Goal: Answer question/provide support: Answer question/provide support

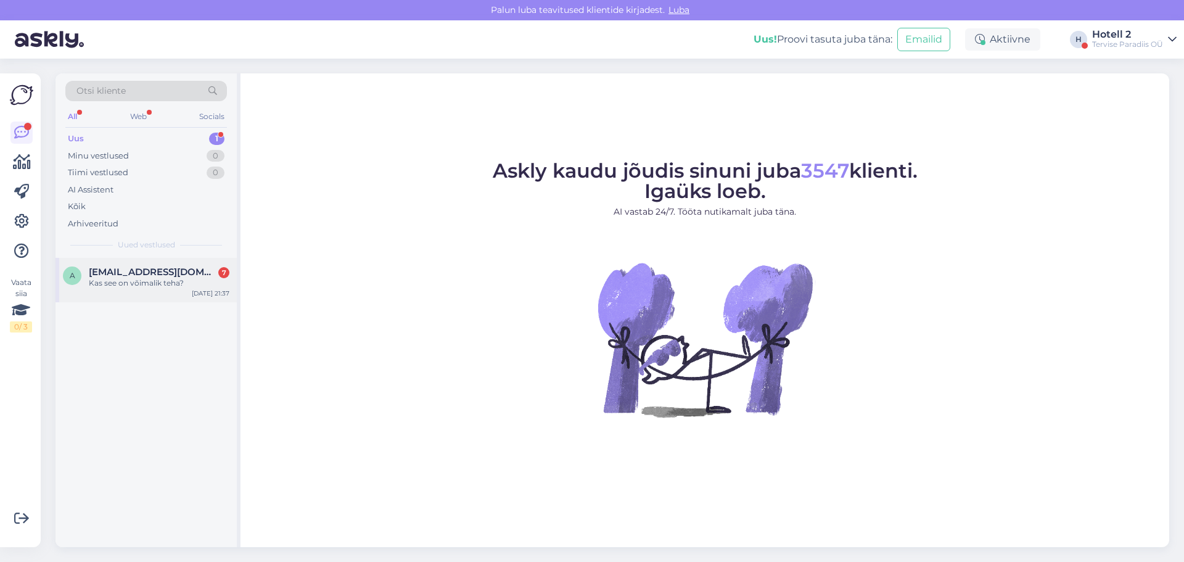
click at [137, 283] on div "Kas see on võimalik teha?" at bounding box center [159, 282] width 141 height 11
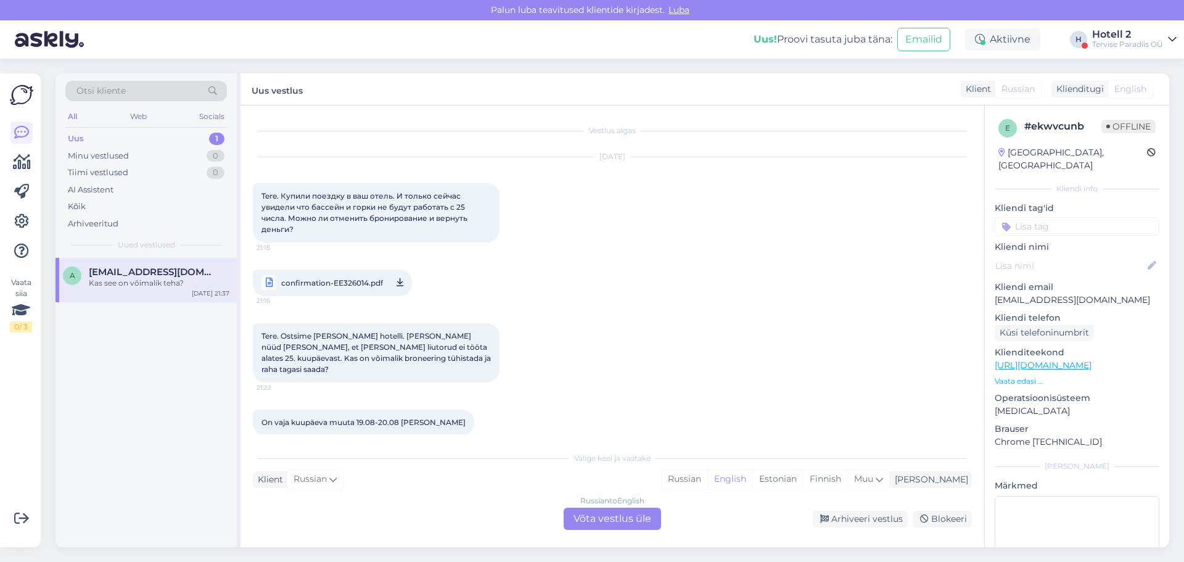
click at [340, 278] on span "confirmation-EE326014.pdf" at bounding box center [332, 282] width 102 height 15
click at [636, 519] on div "Russian to English Võta vestlus üle" at bounding box center [612, 518] width 97 height 22
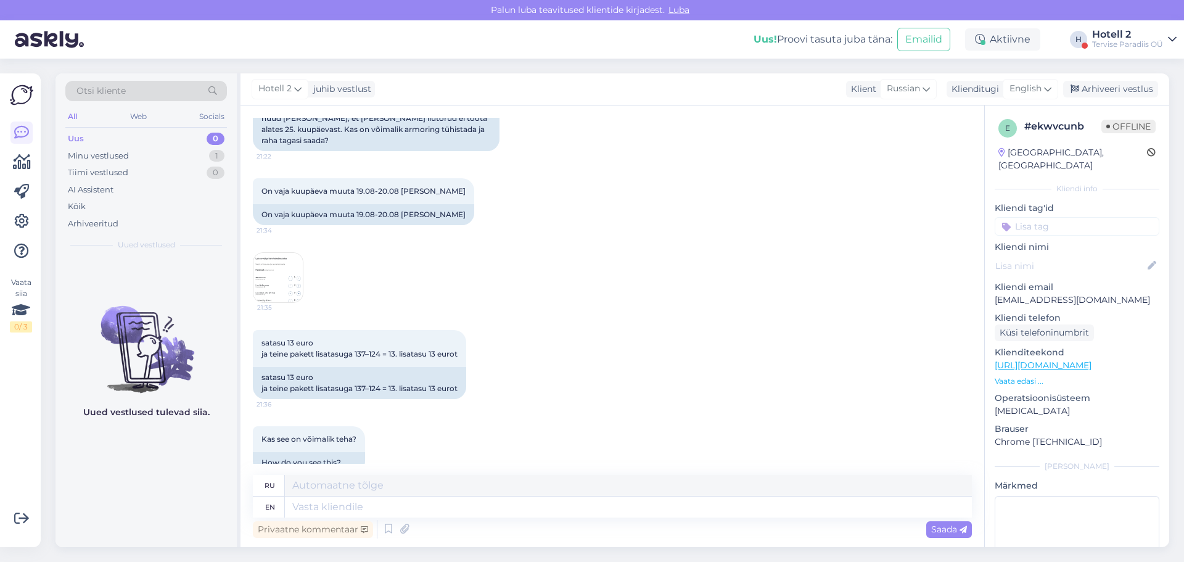
scroll to position [329, 0]
click at [272, 253] on img at bounding box center [277, 276] width 49 height 49
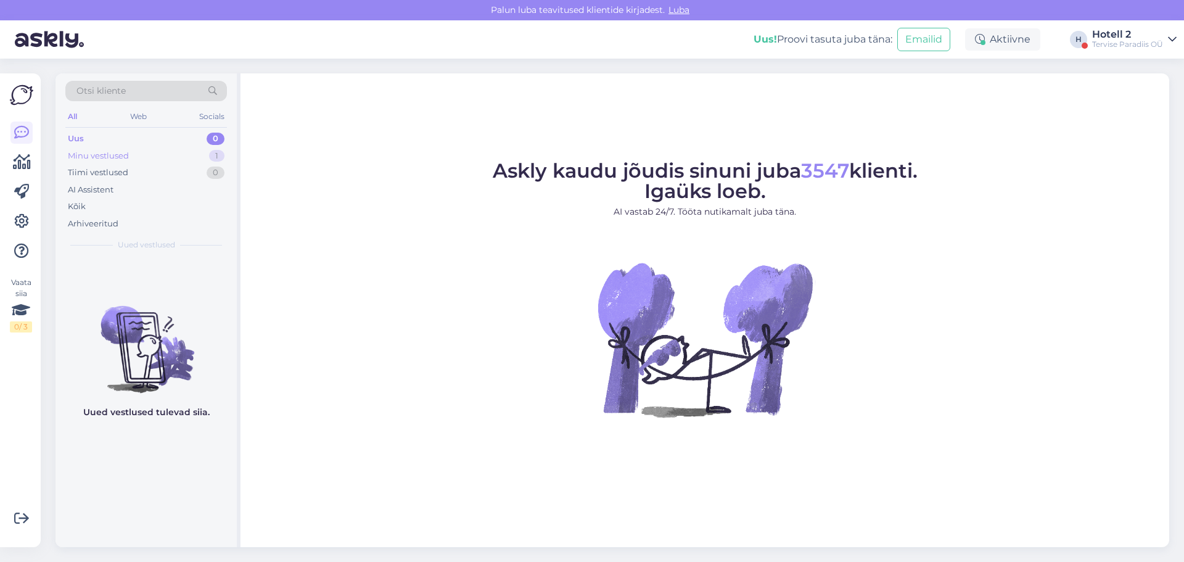
click at [99, 155] on div "Minu vestlused" at bounding box center [98, 156] width 61 height 12
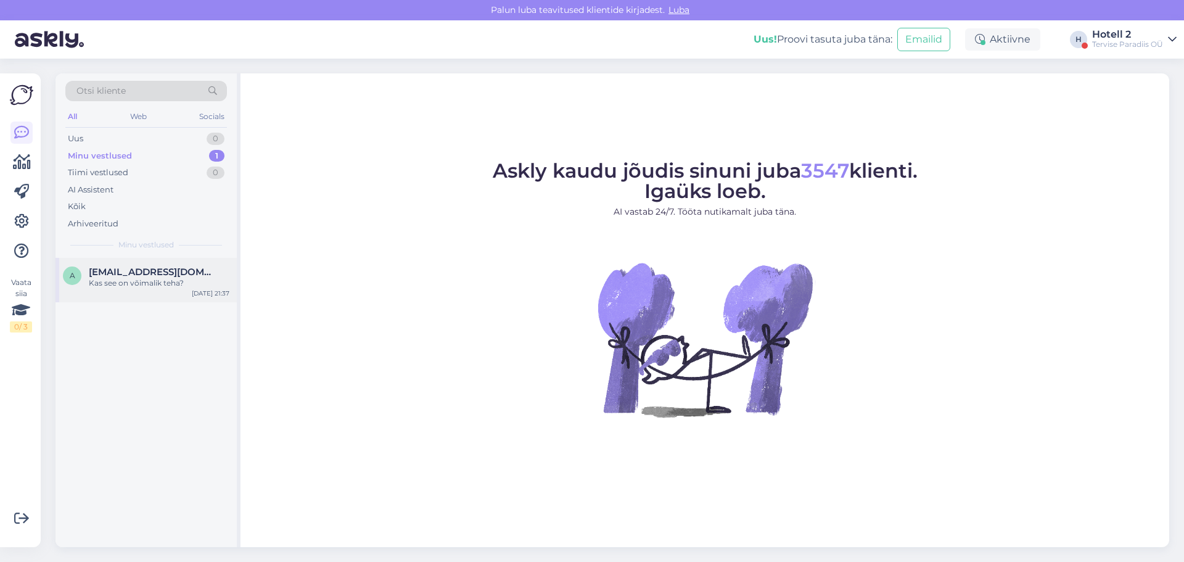
click at [143, 284] on div "Kas see on võimalik teha?" at bounding box center [159, 282] width 141 height 11
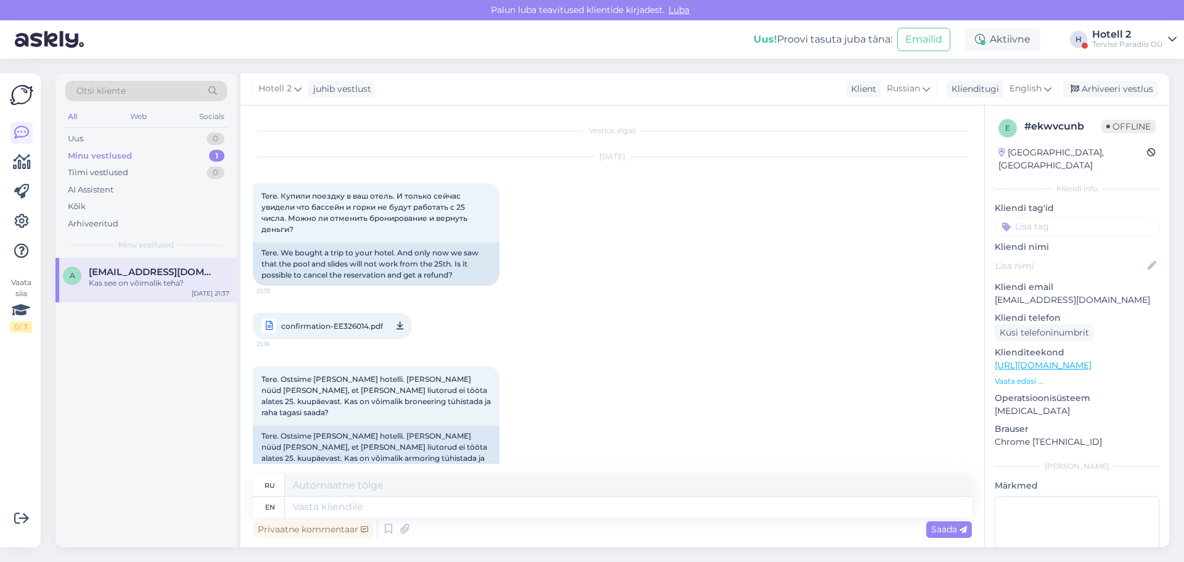
click at [350, 326] on span "confirmation-EE326014.pdf" at bounding box center [332, 325] width 102 height 15
click at [299, 508] on textarea at bounding box center [628, 506] width 687 height 21
click at [1033, 89] on span "English" at bounding box center [1025, 89] width 32 height 14
type input "est"
click at [982, 141] on link "Estonian" at bounding box center [1003, 144] width 136 height 20
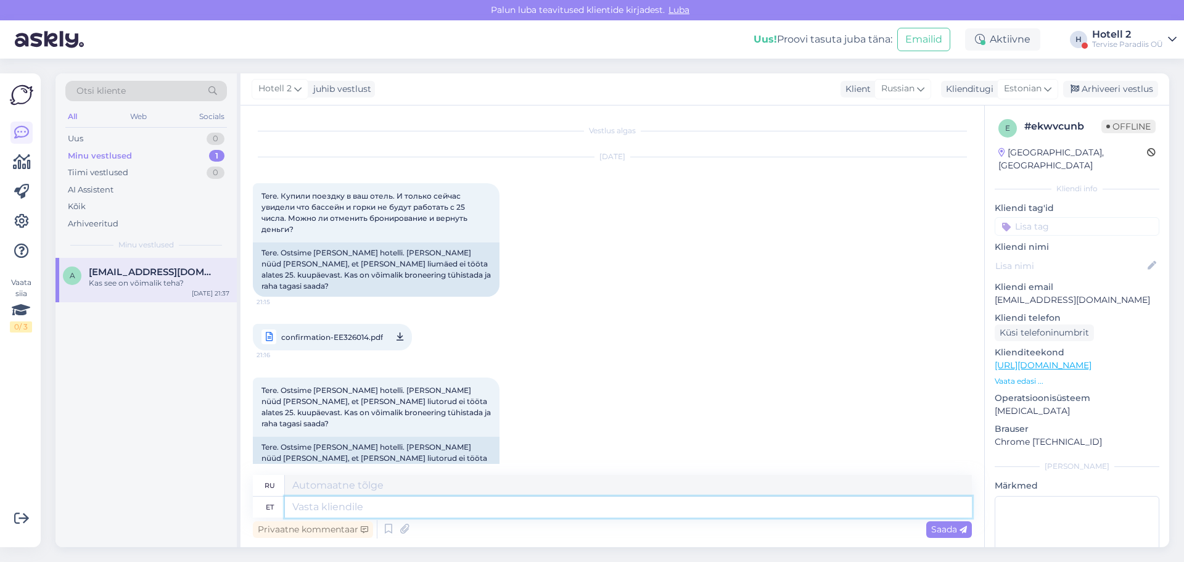
click at [306, 501] on textarea at bounding box center [628, 506] width 687 height 21
type textarea "Tere!"
type textarea "Привет!"
type textarea "Tere! 25-30.08"
type textarea "Привет! 25-30.08"
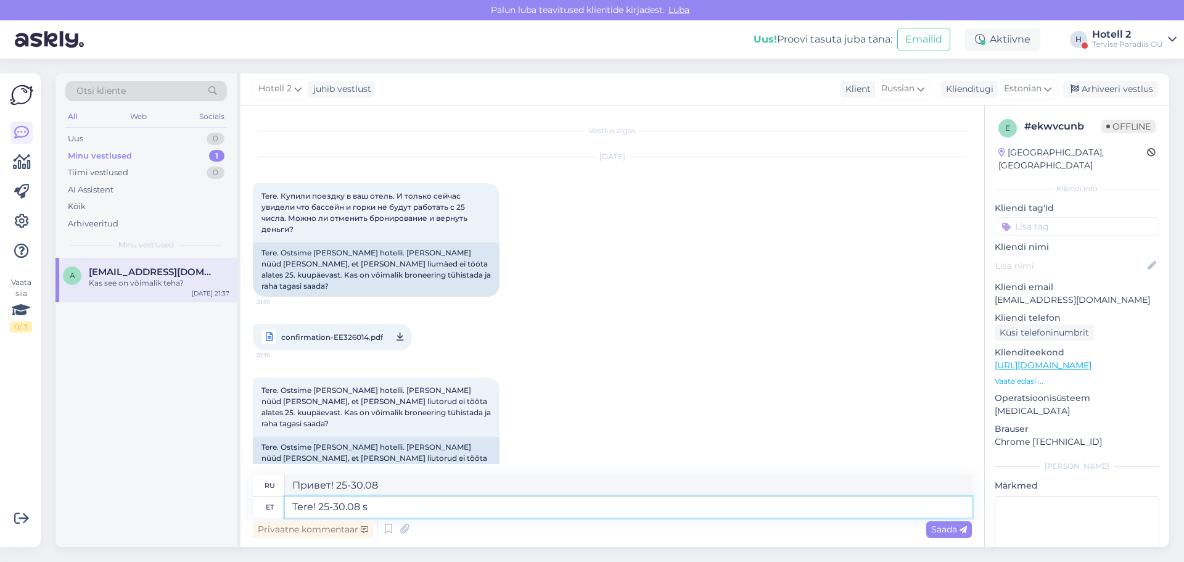
type textarea "Tere! 25-30.08"
type textarea "Привет! 25-30.08"
type textarea "Tere! 25-30.08 veekeskus o"
type textarea "Здравствуйте! 25-30.08 аквапарк"
type textarea "Tere! 25-30.08 veekeskus on"
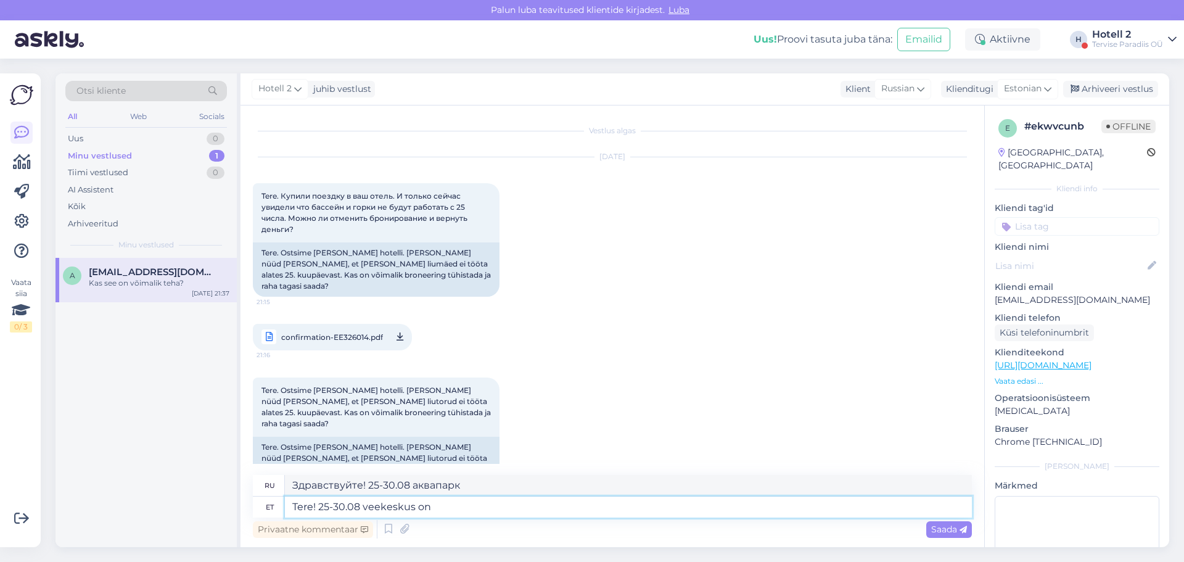
type textarea "Здравствуйте! Аквапарк открыт 25-30.08"
type textarea "Tere! 25-30.08 veekeskus on avatud 11-"
type textarea "Здравствуйте! 25-30.08 аквапарк работает с 11-"
type textarea "Tere! 25-30.08 veekeskus on avatud 11-22"
type textarea "Здравствуйте! 25-30.08 аквапарк работает с 11 до 22."
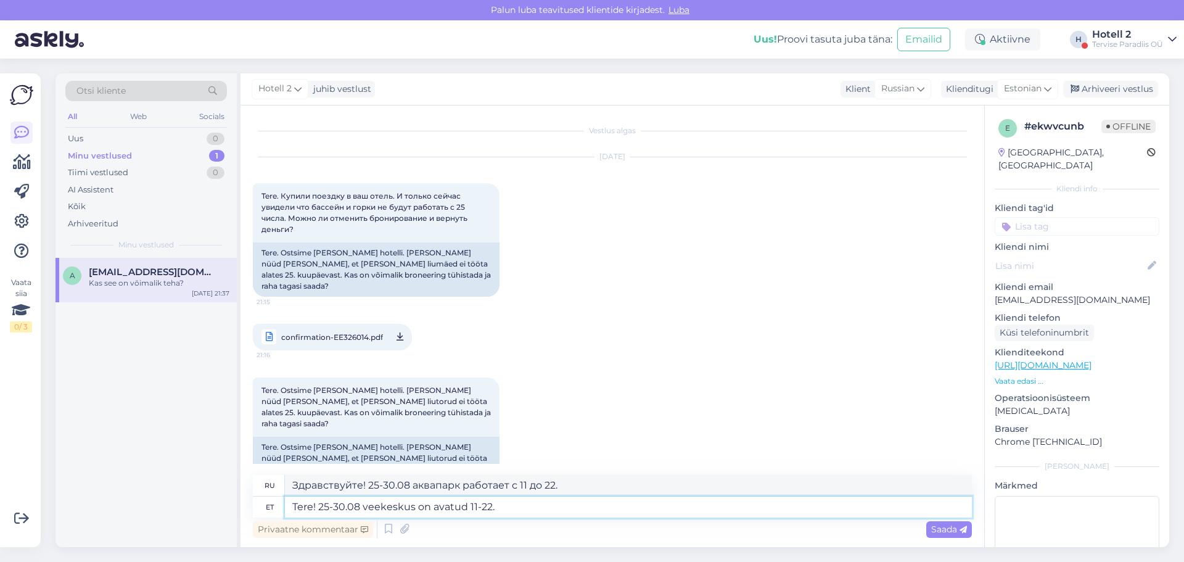
type textarea "Tere! 25-30.08 veekeskus on avatud 11-22."
type textarea "Здравствуйте! 25-30.08 аквапарк работает с 11 до 22 часов."
type textarea "Tere! 25-30.08 veekeskus on avatud 11-22. [GEOGRAPHIC_DATA]"
type textarea "Здравствуйте! 25-30.08 аквапарк работает с 11-22. [GEOGRAPHIC_DATA]."
type textarea "Tere! 25-30.08 veekeskus on avatud 11-22. [GEOGRAPHIC_DATA]"
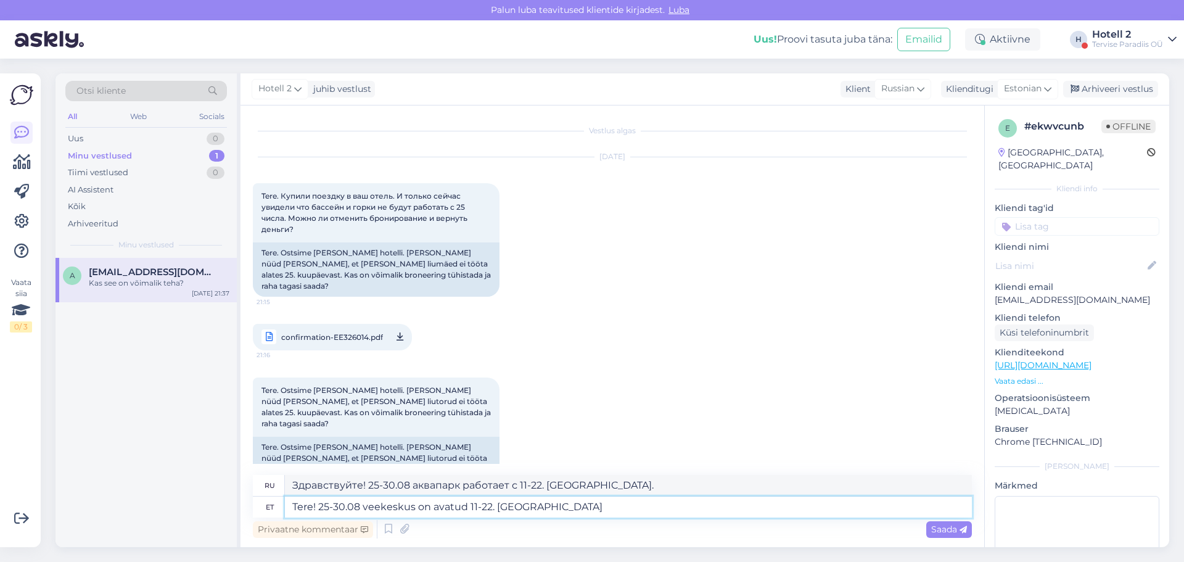
type textarea "Здравствуйте! 25-30.08 аквапарк работает с 11-22. [GEOGRAPHIC_DATA]"
type textarea "Tere! 25-30.08 veekeskus on avatud 11-22. [GEOGRAPHIC_DATA]"
type textarea "Здравствуйте! 25-30.08 аквапарк открыт с 11 до 22. [GEOGRAPHIC_DATA]"
type textarea "Tere! 25-30.08 veekeskus on avatud 11-22. ParadSauna"
type textarea "Здравствуйте! 25-30.08 аквапарк открыт с 11 до 22. ParadSauna"
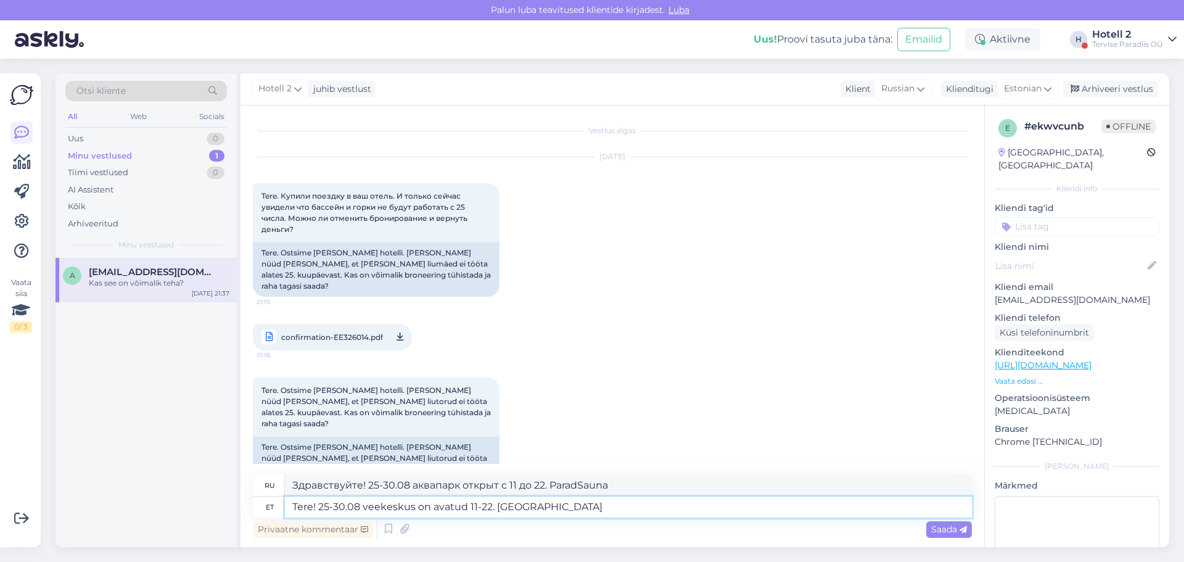
type textarea "Tere! 25-30.08 veekeskus on avatud 11-22. ParadiiSauna"
type textarea "Здравствуйте! 25-30.08 аквапарк открыт с 11 до 22. ParadiiSauna"
type textarea "Tere! 25-30.08 veekeskus on avatud 11-22. Paradiisi Sauna"
type textarea "Здравствуйте! 25-30.08 аквапарк открыт с 11 до 22. Сауна Paradiisi."
type textarea "Tere! 25-30.08 veekeskus on avatud 11-22. Paradiisi Sauna M"
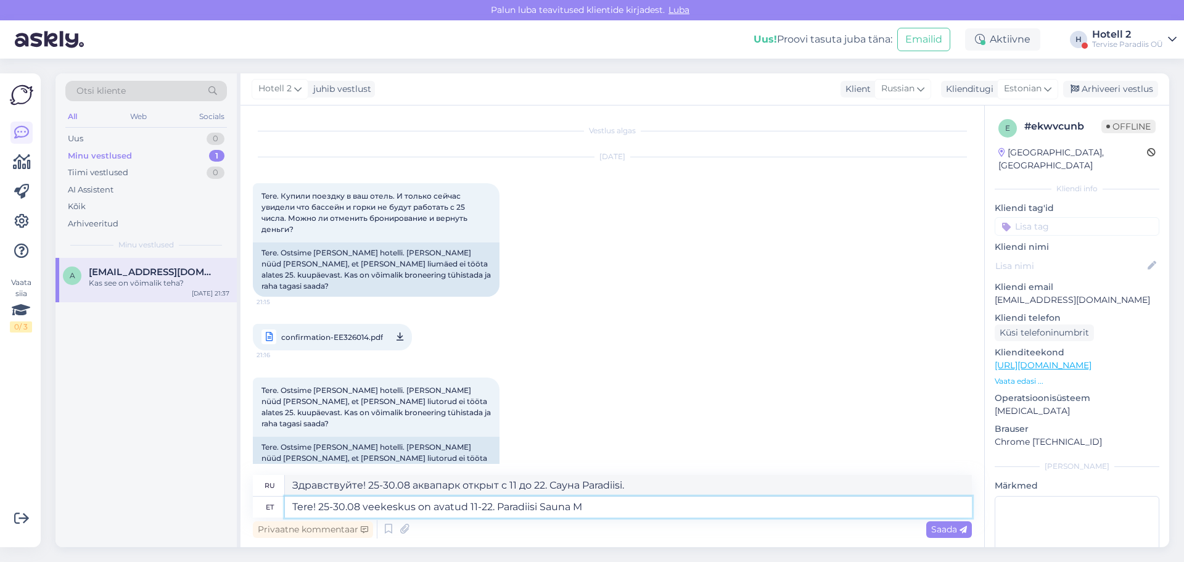
type textarea "Здравствуйте! 25-30.08 аквапарк открыт с 11-22. Paradiisi Sauna M"
type textarea "Tere! 25-30.08 veekeskus on avatud 11-22. Paradiisi Sauna Maa"
type textarea "Здравствуйте! 25-30.08 аквапарк открыт с 11 до 22. [GEOGRAPHIC_DATA]"
type textarea "Tere! 25-30.08 veekeskus on avatud 11-22. Paradiisi Sauna Maail"
type textarea "Здравствуйте! 25-30.08 аквапарк открыт с 11 до 22. Райская сауна Земля."
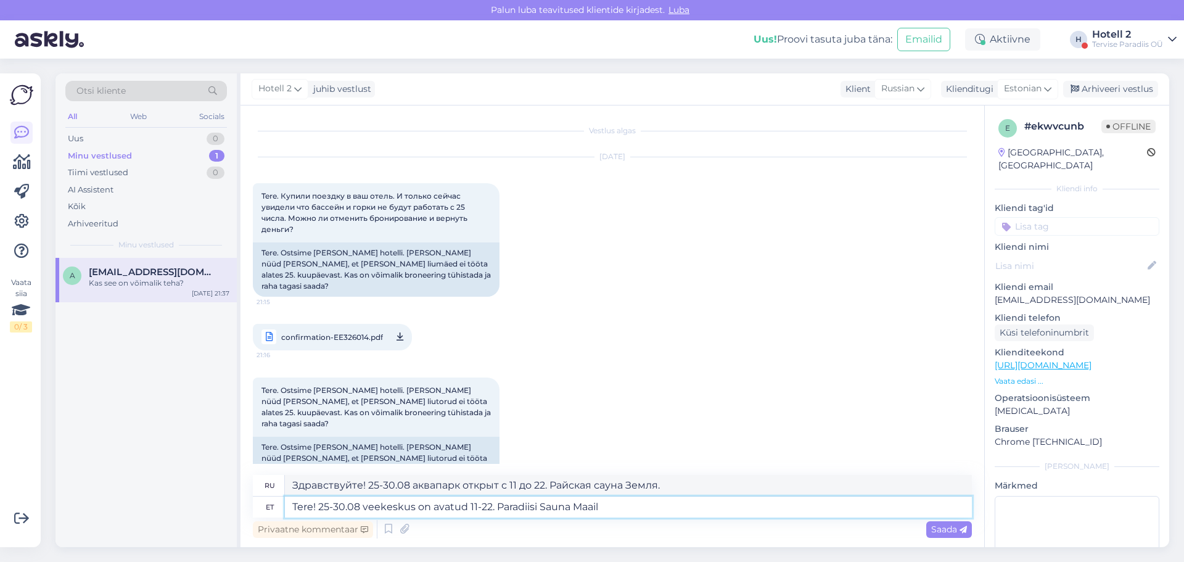
type textarea "Tere! 25-30.08 veekeskus on avatud 11-22. Paradiisi Sauna Maai"
type textarea "Привет! 25-30.08 аквапарк работает с 11-22. [PERSON_NAME] Маай"
type textarea "Tere! 25-30.08 veekeskus on avatud 11-22. Paradiisi Sauna Maa"
type textarea "Здравствуйте! 25-30.08 аквапарк открыт с 11 до 22. [GEOGRAPHIC_DATA]"
type textarea "Tere! 25-30.08 veekeskus on avatud 11-22. Paradiisi Sauna Maail"
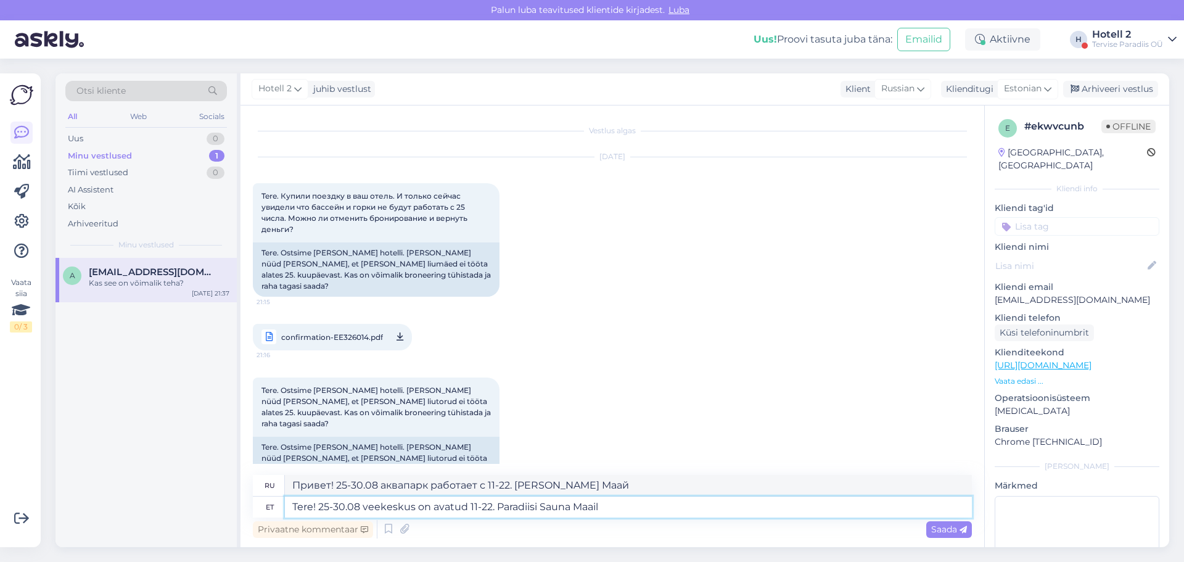
type textarea "Здравствуйте! 25-30.08 аквапарк открыт с 11 до 22. Райская сауна Земля."
type textarea "Tere! 25-30.08 veekeskus on avatud 11-22. Paradiisi Sauna Maailm"
type textarea "Здравствуйте! 25-30.08 аквапарк открыт с 11 до 22. Paradise Sauna World"
type textarea "Tere! 25-30.08 veekeskus on avatud 11-22. Paradiisi Sauna Maailm ("
type textarea "Здравствуйте! 25-30.08 аквапарк открыт с 11 до 22. Paradise Sauna World ("
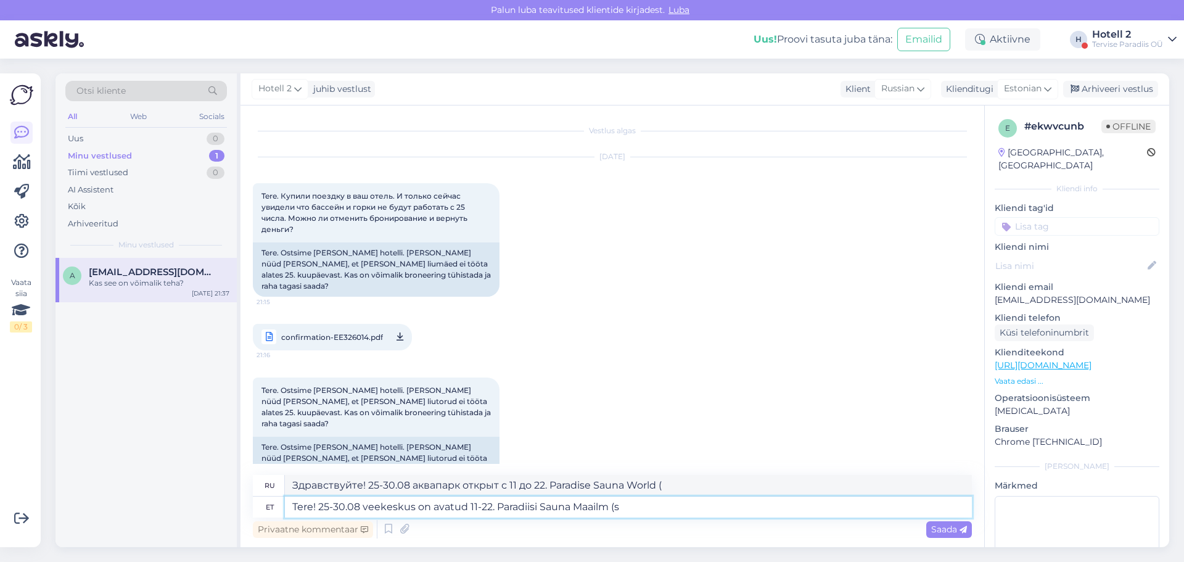
type textarea "Tere! 25-30.08 veekeskus on avatud 11-22. Paradiisi Sauna Maailm (sa"
type textarea "Здравствуйте! 25-30.08 аквапарк открыт с 11-22. Paradise Sauna World (с"
type textarea "Tere! 25-30.08 veekeskus on avatud 11-22. Paradiisi Sauna Maailm (saun"
type textarea "Здравствуйте! 25-30.08 аквапарк открыт с 11-22. Paradise Sauna World (сау"
type textarea "Tere! 25-30.08 veekeskus on avatud 11-22. Paradiisi Sauna Maailm (sauna"
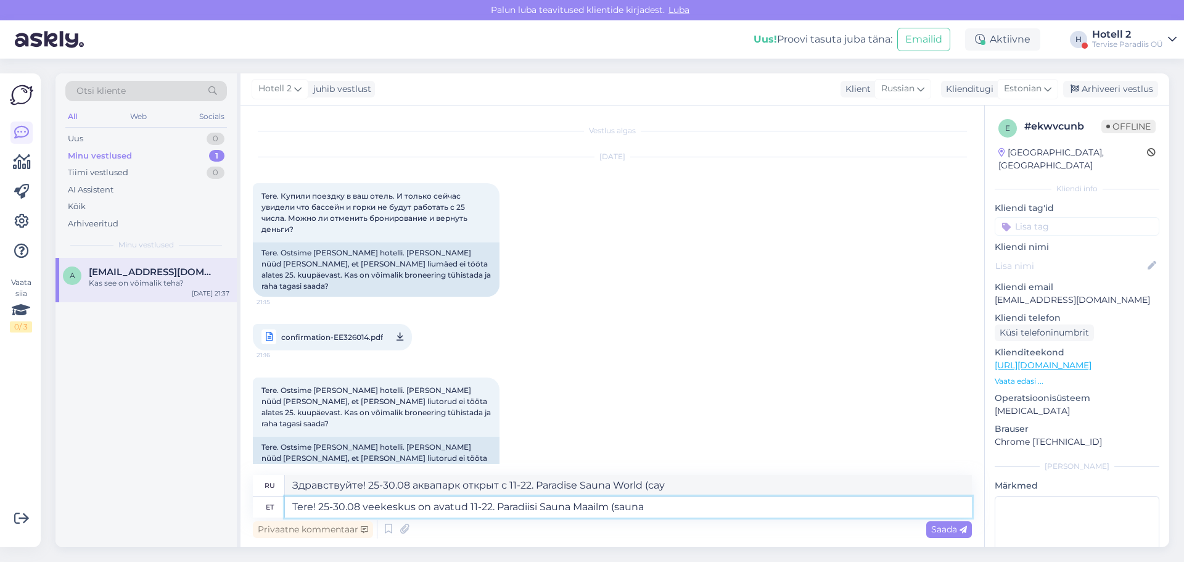
type textarea "Здравствуйте! 25-30.08 аквапарк открыт с 11-22. Paradise Sauna World (сауна)"
type textarea "Tere! 25-30.08 veekeskus on avatud 11-22. Paradiisi Sauna Maailm (sauna ke"
type textarea "Здравствуйте! 25-30.08 аквапарк открыт с 11-22. Paradise Sauna World (сауна к"
type textarea "Tere! 25-30.08 veekeskus on avatud 11-22. Paradiisi Sauna Maailm (sauna kes"
type textarea "Здравствуйте! 25-30.08 аквапарк открыт с 11-22. Paradise Sauna World (сауна по …"
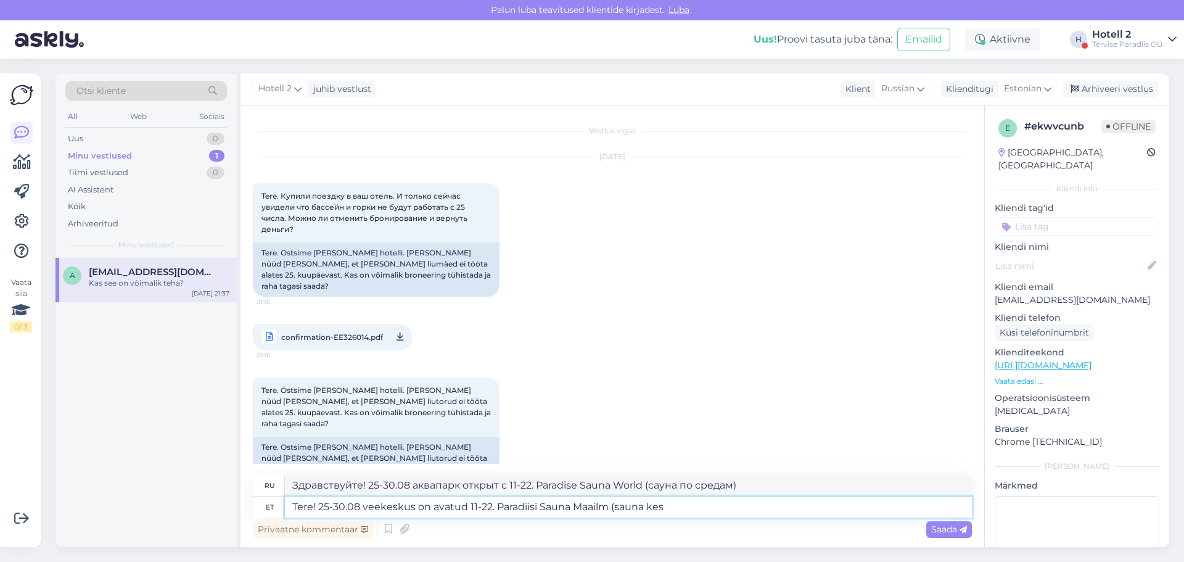
type textarea "Tere! 25-30.08 veekeskus on avatud 11-22. Paradiisi Sauna Maailm (sauna kesk"
type textarea "Здравствуйте! 25-30.08 аквапарк открыт с 11-22. Paradise Sauna World (сауна, ко…"
type textarea "Tere! 25-30.08 veekeskus on avatud 11-22. Paradiisi Sauna Maailm (sauna kesku"
type textarea "Здравствуйте! 25-30.08 аквапарк открыт с 11 до 22. [GEOGRAPHIC_DATA] (саун-цент…"
type textarea "Tere! 25-30.08 veekeskus on avatud 11-22. Paradiisi Sauna Maailm (sauna keskus"
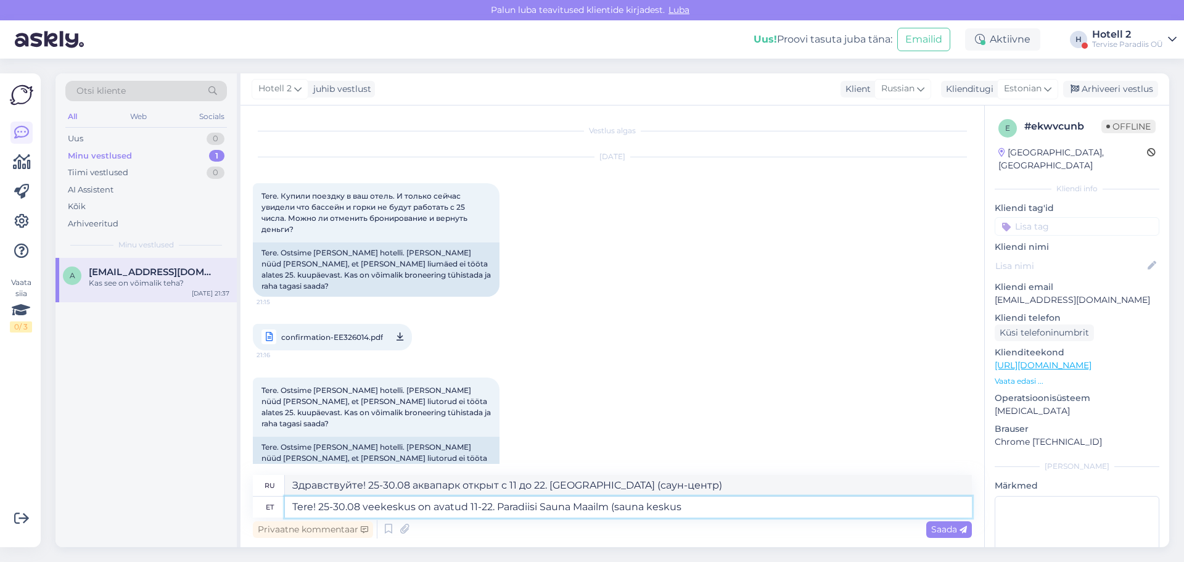
type textarea "Здравствуйте! 25-30.08 водный центр открыт с 11 до 22. [GEOGRAPHIC_DATA] (сауно…"
type textarea "Tere! 25-30.08 veekeskus on avatud 11-22. Paradiisi Sauna Maailm (sauna keskus)"
type textarea "Здравствуйте! 25-30.08 аквапарк открыт с 11 до 22. [GEOGRAPHIC_DATA] (саун-цент…"
type textarea "Tere! 25-30.08 veekeskus on avatud 11-22. Paradiisi Sauna Maailm (sauna keskus)"
type textarea "Здравствуйте! 25-30.08 аквапарк открыт с 11 до 22. [GEOGRAPHIC_DATA] (саун-цент…"
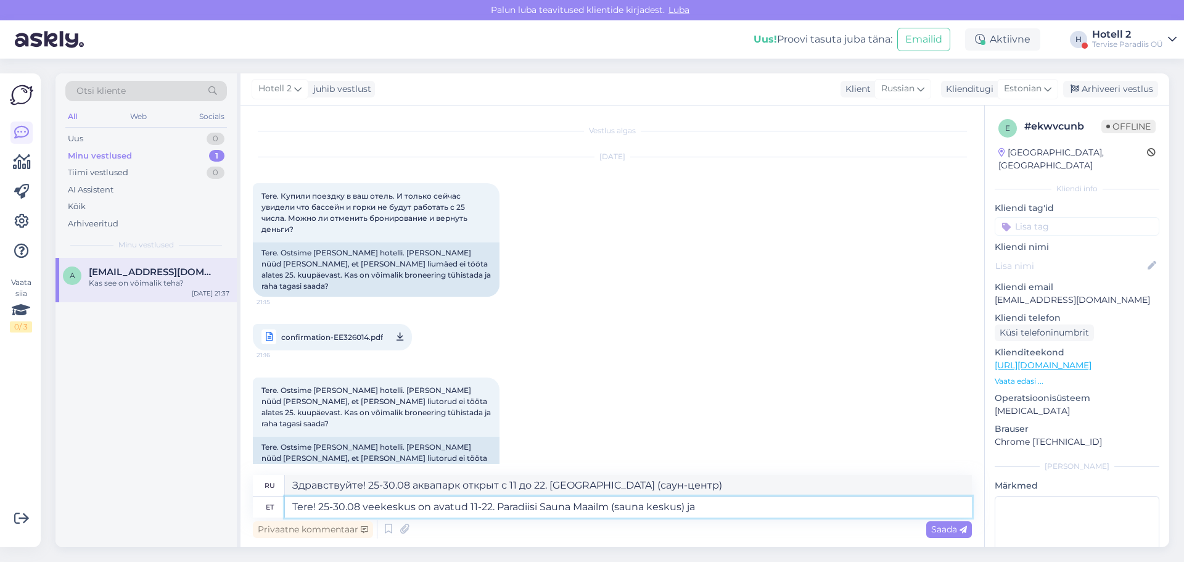
type textarea "Tere! 25-30.08 veekeskus on avatud 11-22. Paradiisi Sauna Maailm (sauna keskus)…"
type textarea "Привет! 25-30.08 аквапарк работает с 11-22. Paradiisi Sauna Maailm (сауна-центр…"
type textarea "Tere! 25-30.08 veekeskus on avatud 11-22. Paradiisi Sauna Maailm (sauna keskus)…"
type textarea "Привет! 25-30.08 аквапарк работает с 11-22. Paradiisi Sauna Maailm (сауна-центр…"
type textarea "Tere! 25-30.08 veekeskus on avatud 11-22. Paradiisi Sauna Maailm (sauna keskus)…"
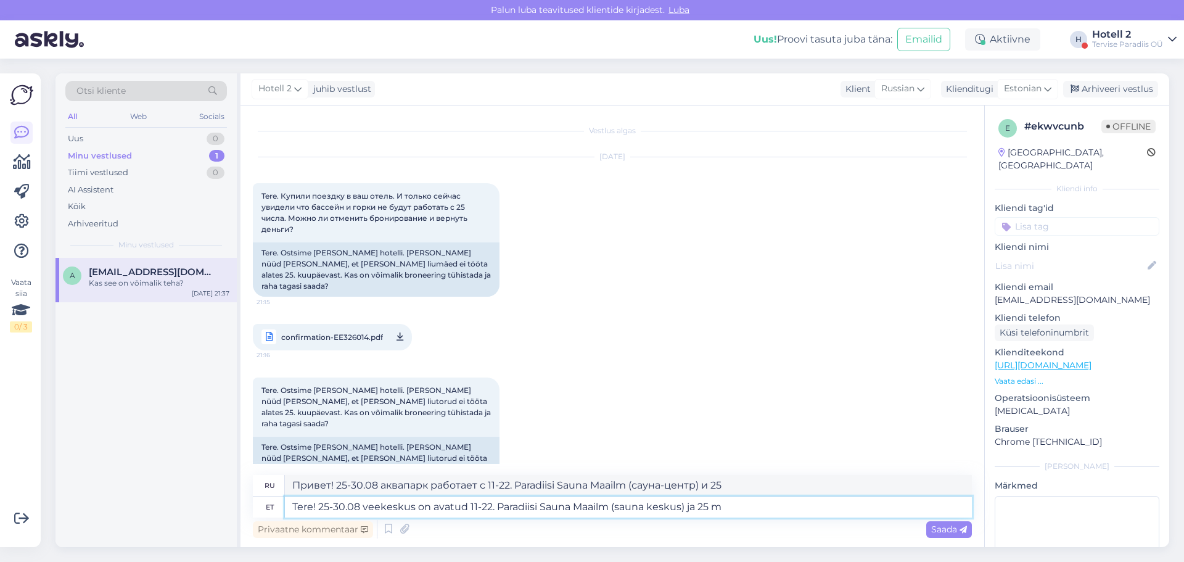
type textarea "Привет! 25-30.08 водный центр работает с 11-22. Paradiisi Sauna Maailm (сауна-ц…"
type textarea "Tere! 25-30.08 veekeskus on avatud 11-22. Paradiisi Sauna Maailm (sauna keskus)…"
type textarea "Привет! 25-30.08 водный центр работает с 11-22. Paradiisi Sauna Maailm (сауна-ц…"
type textarea "Tere! 25-30.08 veekeskus on avatud 11-22. Paradiisi Sauna Maailm (sauna keskus)…"
type textarea "Привет! 25-30.08 аквапарк работает с 11-22. Paradiisi Sauna Maailm (сауна-центр…"
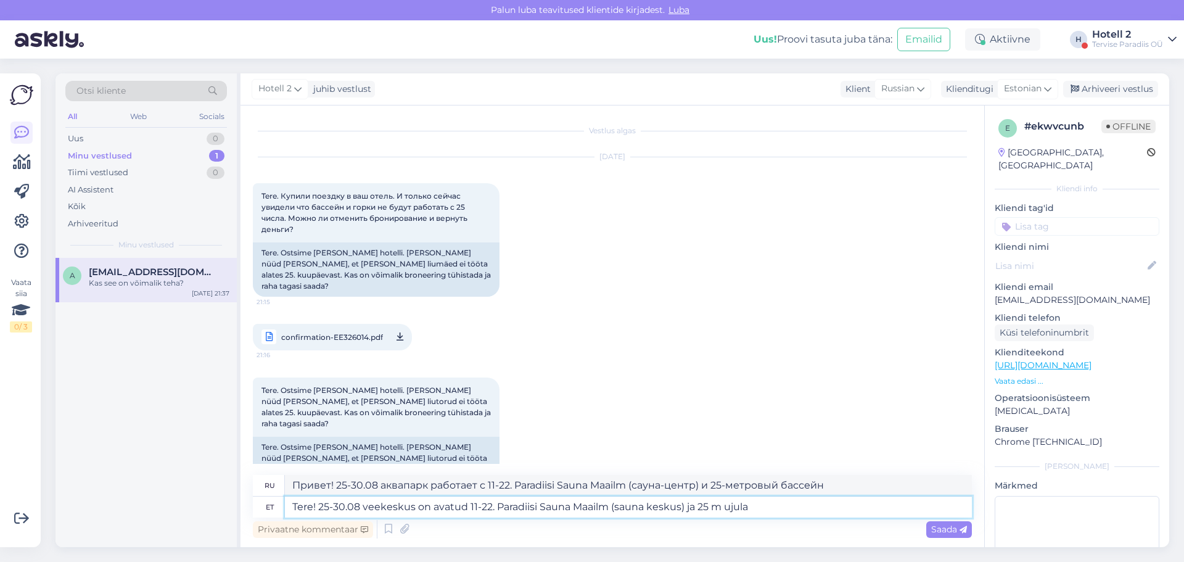
type textarea "Tere! 25-30.08 veekeskus on avatud 11-22. Paradiisi Sauna Maailm (sauna keskus)…"
type textarea "Привет! 25-30.08 водный центр работает с 11-22. Paradiisi Sauna Maailm (сауна-ц…"
type textarea "Tere! 25-30.08 veekeskus on avatud 11-22. Paradiisi Sauna Maailm (sauna keskus)…"
type textarea "Здравствуйте! 25-30.08 водный центр работает с 11 до 22. Открыты сауна Paradiis…"
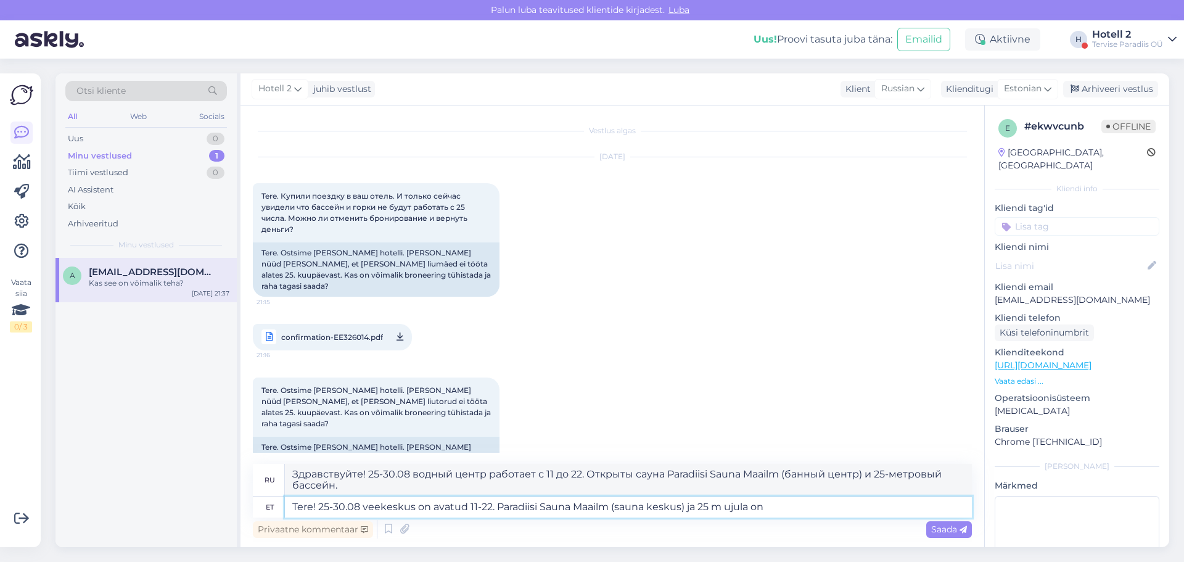
type textarea "Tere! 25-30.08 veekeskus on avatud 11-22. Paradiisi Sauna Maailm (sauna keskus)…"
type textarea "Здравствуйте! 25-30.08 водный центр открыт с 11 до 22. Paradiisi Sauna Maailm (…"
type textarea "Tere! 25-30.08 veekeskus on avatud 11-22. Paradiisi Sauna Maailm (sauna keskus)…"
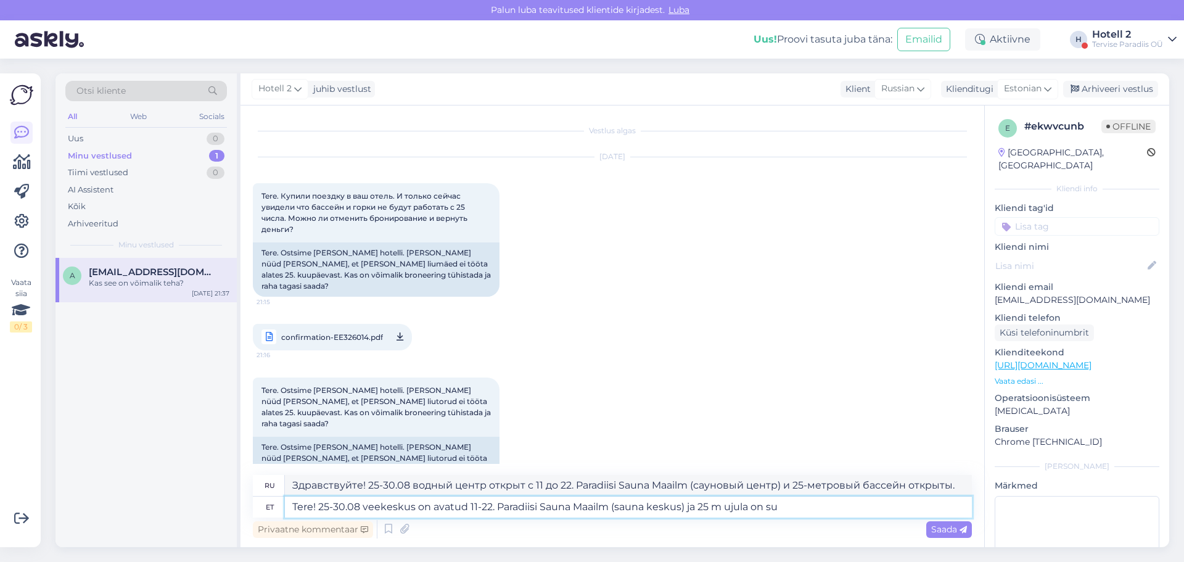
type textarea "Здравствуйте! 25-30.08 водный центр открыт с 11 до 22. Paradiisi Sauna Maailm (…"
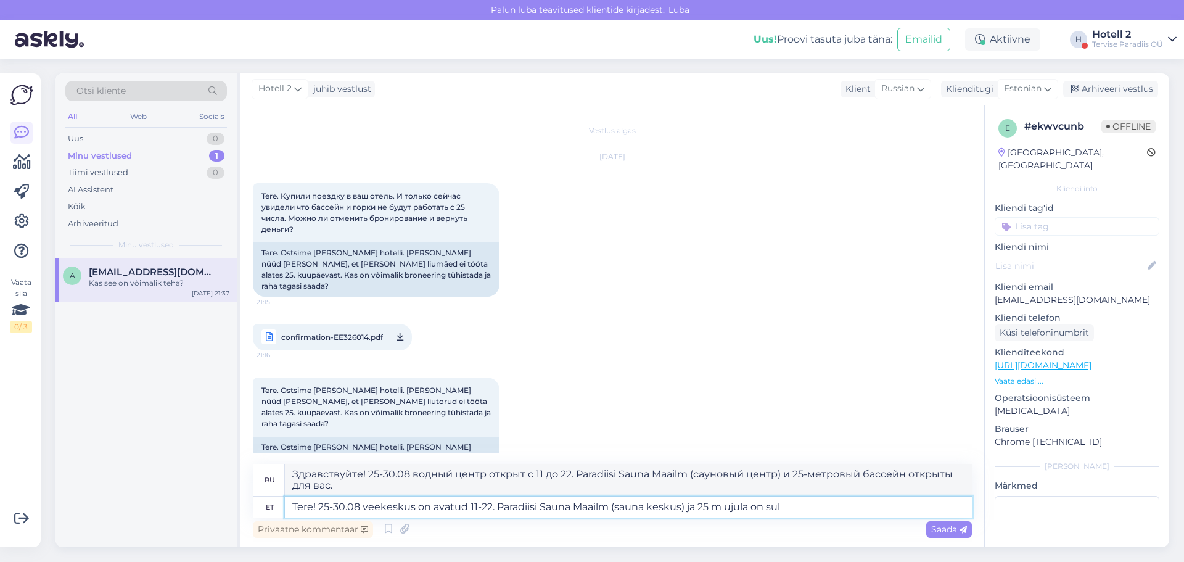
type textarea "Tere! 25-30.08 veekeskus on avatud 11-22. Paradiisi Sauna Maailm (sauna keskus)…"
type textarea "Здравствуйте! 25-30.08 водный центр работает с 11 до 22. Paradiisi Sauna Maailm…"
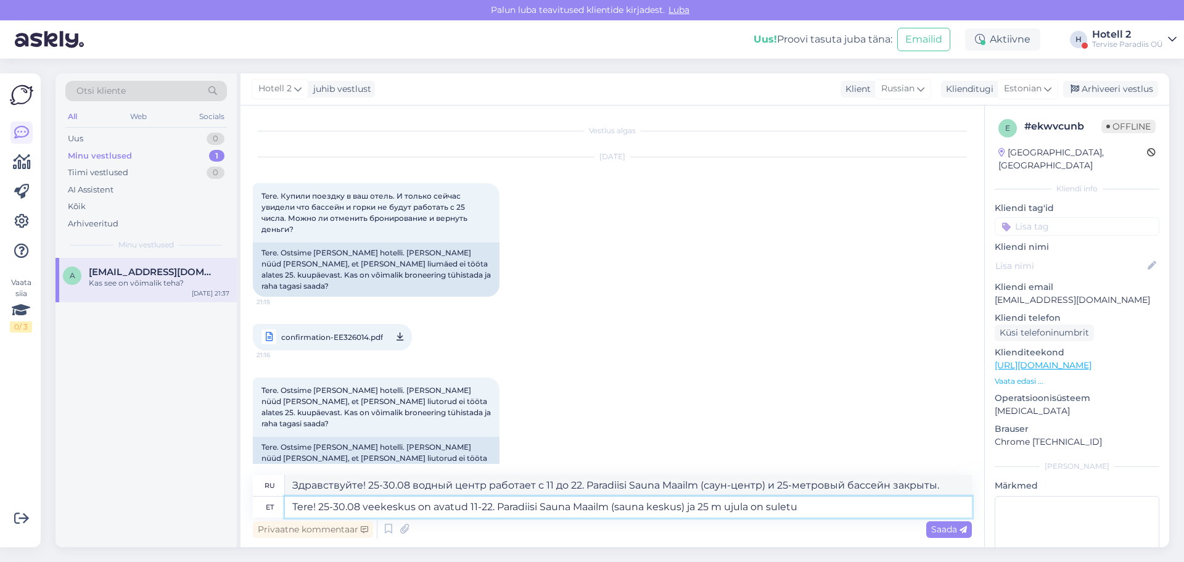
type textarea "Tere! 25-30.08 veekeskus on avatud 11-22. Paradiisi Sauna Maailm (sauna keskus)…"
type textarea "Здравствуйте! 25-30.08 водный центр открыт с 11 до 22. Paradiisi Sauna Maailm (…"
type textarea "Tere! 25-30.08 veekeskus on avatud 11-22. Paradiisi Sauna Maailm (sauna keskus)…"
type textarea "Здравствуйте! 25-30.08 водный центр работает с 11 до 22. Paradiisi Sauna Maailm…"
type textarea "Tere! 25-30.08 veekeskus on avatud 11-22. Paradiisi Sauna Maailm (sauna keskus)…"
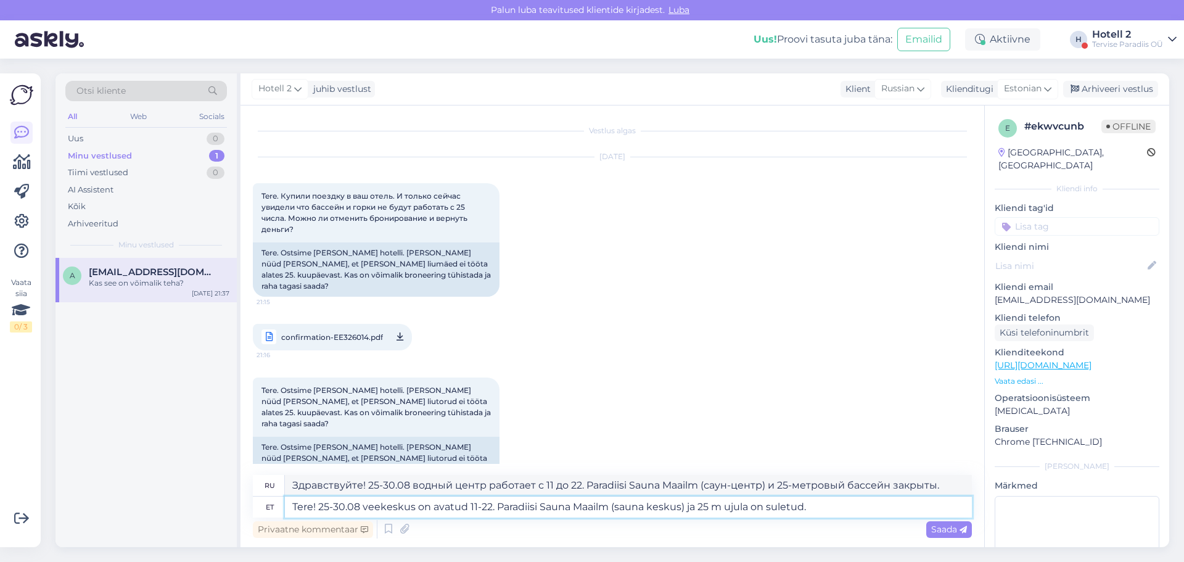
type textarea "Здравствуйте! 25-30.08 аквапарк работает с 11 до 22 часов. Сауна Paradiisi Saun…"
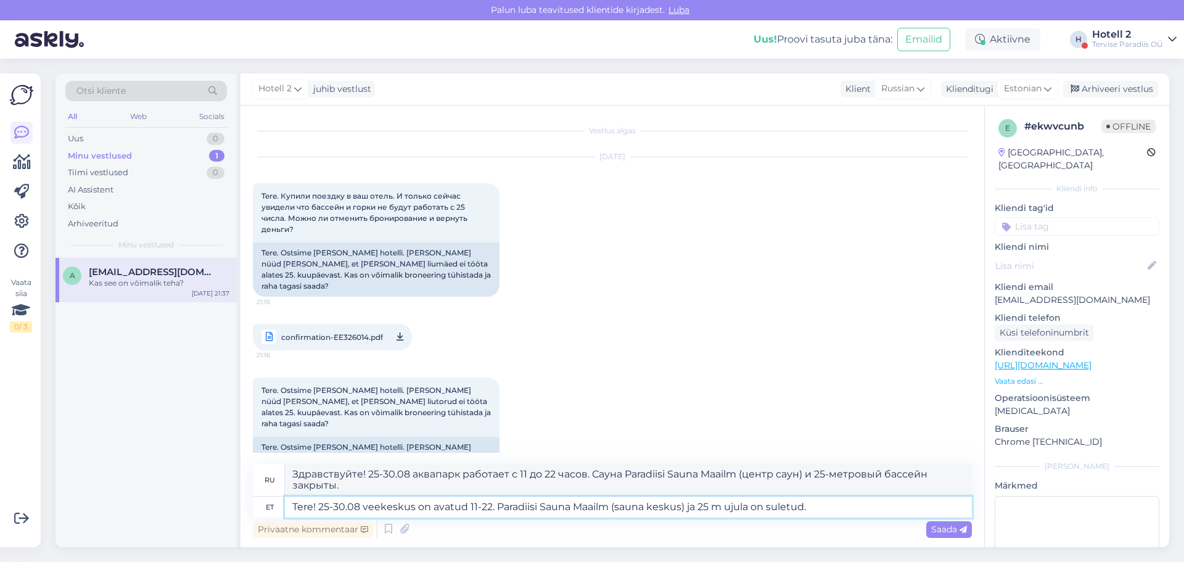
click at [415, 511] on textarea "Tere! 25-30.08 veekeskus on avatud 11-22. Paradiisi Sauna Maailm (sauna keskus)…" at bounding box center [628, 506] width 687 height 21
type textarea "Tere! 25-30.08 veekeskus ja on avatud 11-22. Paradiisi Sauna Maailm (sauna kesk…"
type textarea "Здравствуйте! 25-30.08 аквапарк работает с 11 до 22 часов. Сауна Paradiisi Saun…"
type textarea "Tere! 25-30.08 veekeskus ja [GEOGRAPHIC_DATA] avatud 11-22. Paradiisi Sauna Maa…"
type textarea "Здравствуйте! 25-30.08 аквапарк и [GEOGRAPHIC_DATA] работают с 11 до 22. Paradi…"
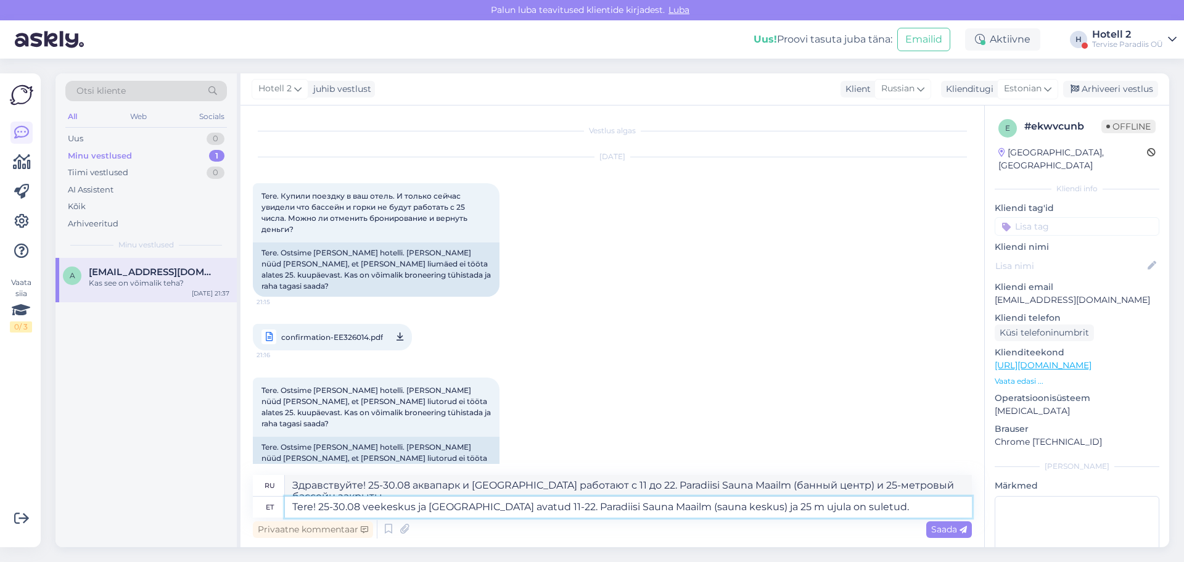
type textarea "Tere! 25-30.08 veekeskus ja on avatud 11-22. Paradiisi Sauna Maailm (sauna kesk…"
type textarea "Здравствуйте! 25-30.08 аквапарк работает с 11 до 22 часов. Сауна Paradiisi Saun…"
type textarea "Tere! 25-30.08 veekeskus ja [GEOGRAPHIC_DATA] avatud 11-22. Paradiisi Sauna Maa…"
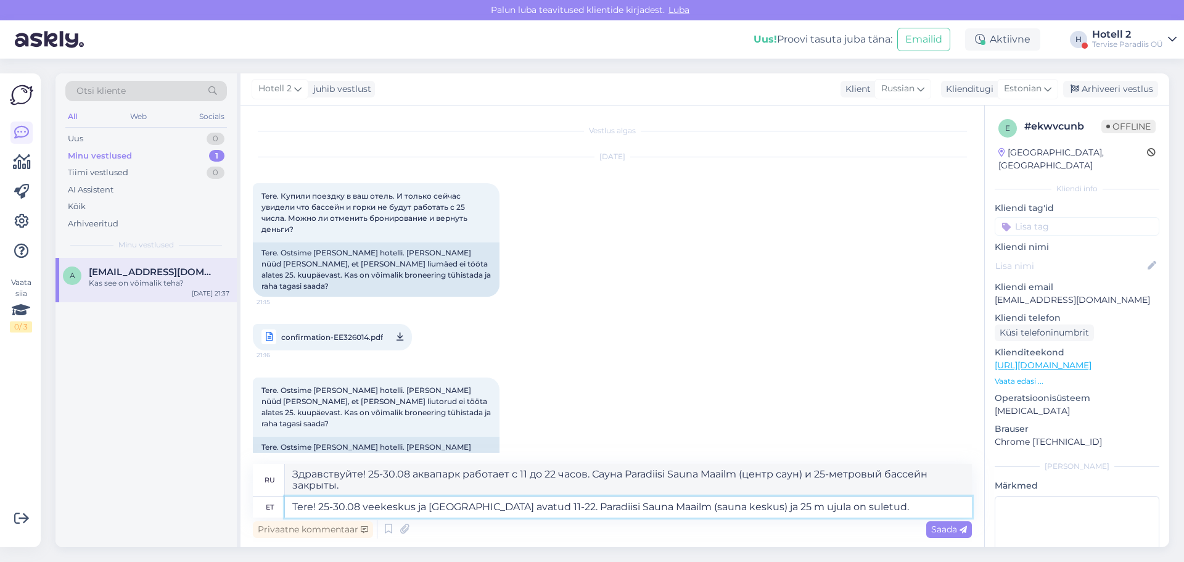
type textarea "Здравствуйте! 25-30.08 аквапарк и бассейн работают с 11 до 22. Paradiisi Sauna …"
type textarea "Tere! 25-30.08 veekeskus ja [GEOGRAPHIC_DATA] avatud 11-22. Paradiisi Sauna Maa…"
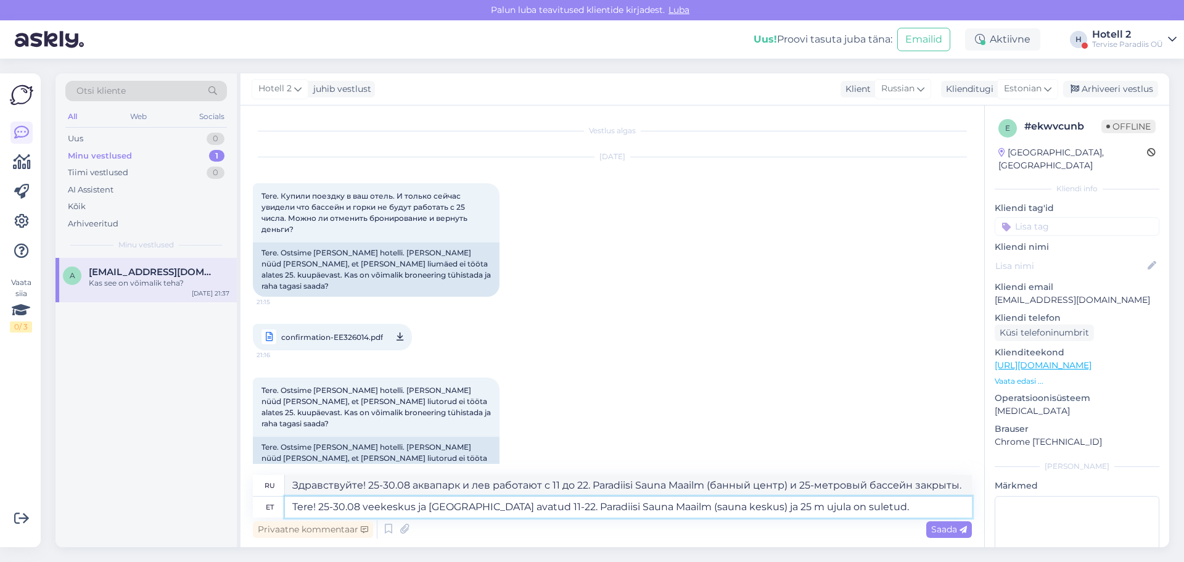
type textarea "Здравствуйте! 25-30.08 аквапарк и горка работают с 11 до 22. Сауна Paradiisi Sa…"
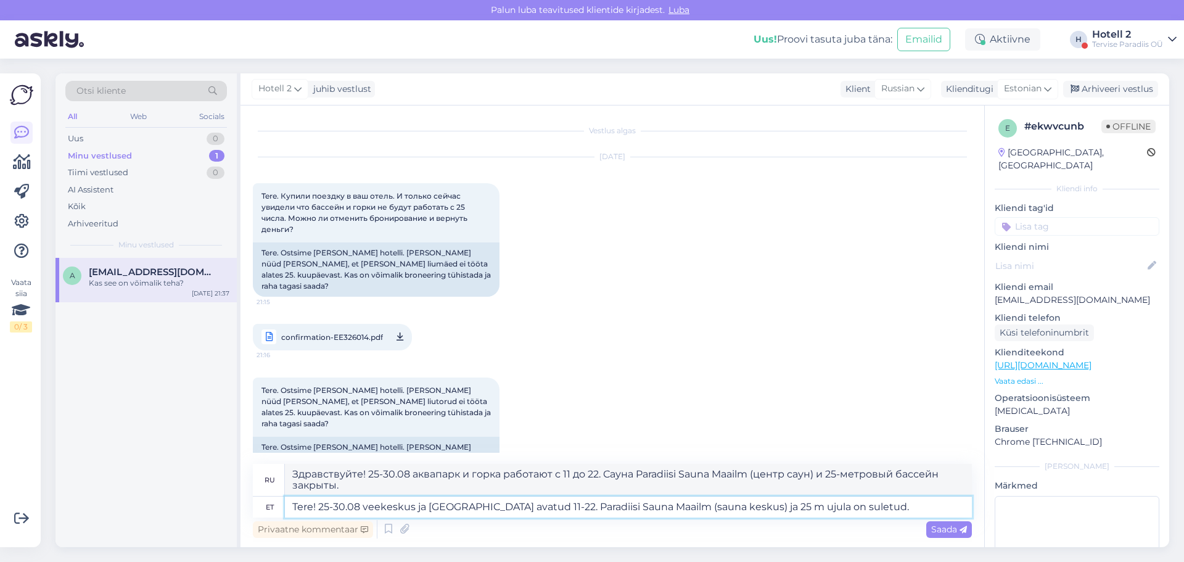
type textarea "Tere! 25-30.08 veekeskus ja [GEOGRAPHIC_DATA] avatud 11-22. Paradiisi Sauna Maa…"
type textarea "Здравствуйте! 25-30.08 аквапарк и горка будут работать с 11 до 22 часов. Сауна …"
type textarea "Tere! 25-30.08 veekeskus ja [GEOGRAPHIC_DATA] on avatud 11-22. Paradiisi Sauna …"
type textarea "Здравствуйте! 25-30.08 аквапарк и горки работают с 11 до 22. Сауна Paradiisi Sa…"
click at [550, 506] on textarea "Tere! 25-30.08 veekeskus ja [GEOGRAPHIC_DATA] on avatud 11-22. Paradiisi Sauna …" at bounding box center [628, 506] width 687 height 21
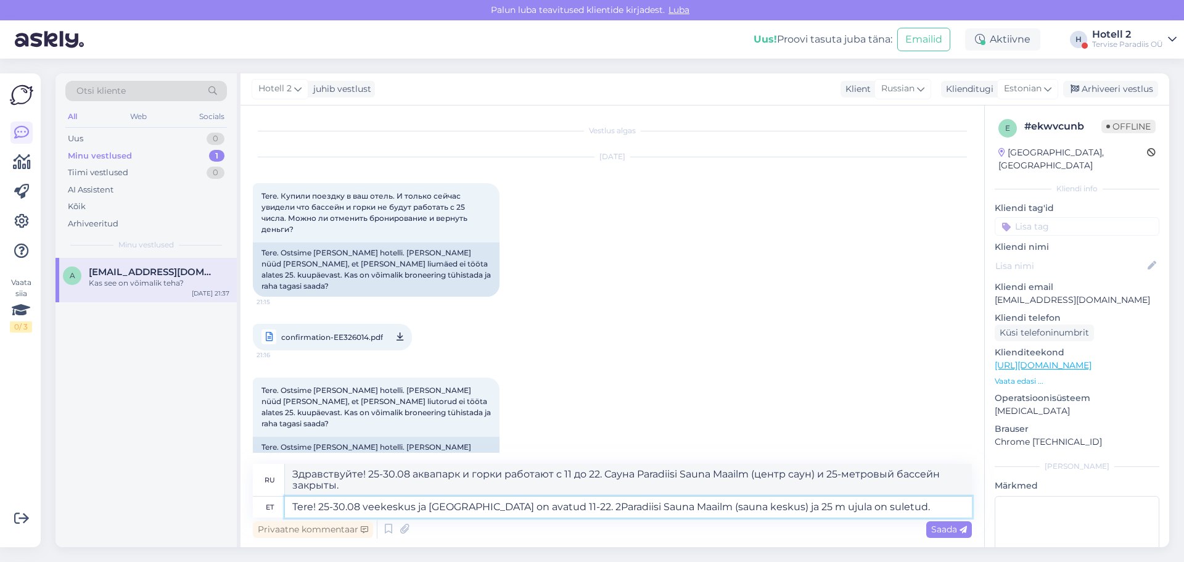
type textarea "Tere! 25-30.08 veekeskus ja [GEOGRAPHIC_DATA] on avatud 11-22. 25Paradiisi Saun…"
type textarea "Здравствуйте! 25-30.08 аквапарк и горки работают с 11 до 22. 25Paradiisi Sauna …"
type textarea "Tere! 25-30.08 veekeskus ja [GEOGRAPHIC_DATA] on avatud 11-22. 25-Paradiisi Sau…"
type textarea "Здравствуйте! 25-30.08 аквапарк и горки работают с 11 до 22. 25 августа сауна P…"
type textarea "Tere! 25-30.08 veekeskus ja [GEOGRAPHIC_DATA] on avatud 11-22. 25-3Paradiisi Sa…"
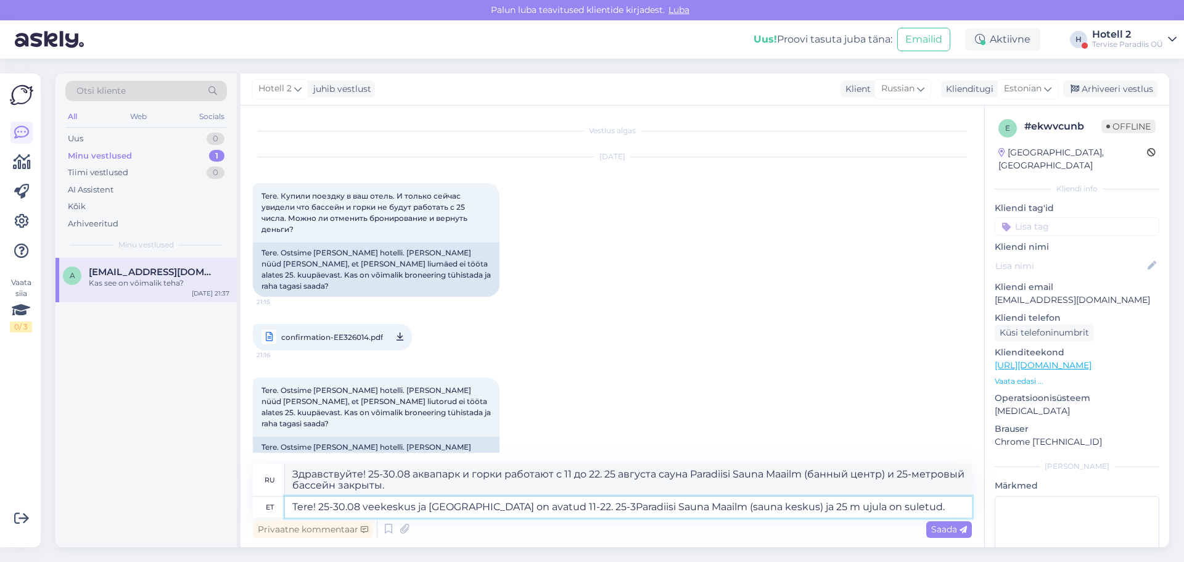
type textarea "Здравствуйте! 25-30.08 аквапарк и горки работают с 11-22. 25-3Paradiisi Sauna M…"
type textarea "Tere! 25-30.08 veekeskus ja [GEOGRAPHIC_DATA] on avatud 11-22. 25-30Paradiisi S…"
type textarea "Здравствуйте! 25-30.08 аквапарк и горки работают с 11 до 22. 25-30 Paradiisi Sa…"
type textarea "Tere! 25-30.08 veekeskus ja [GEOGRAPHIC_DATA] on avatud 11-22. 25-30.0Paradiisi…"
type textarea "Здравствуйте! 25-30.08 аквапарк и горки работают с 11 до 22. 25-30.Paradiisi Sa…"
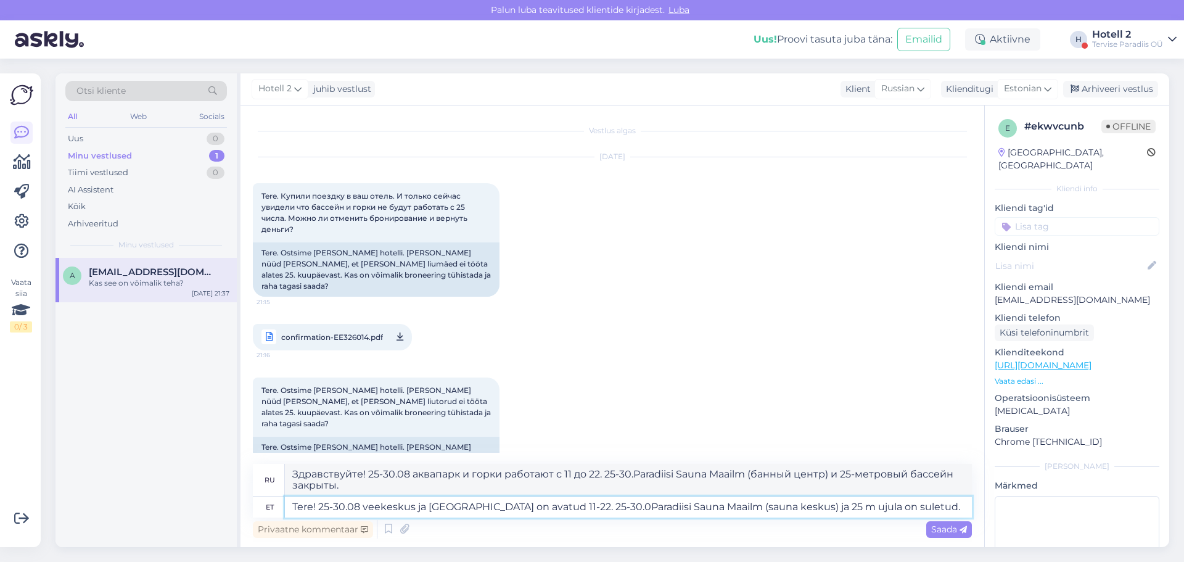
type textarea "Tere! 25-30.08 veekeskus ja [GEOGRAPHIC_DATA] on avatud 11-22. 25-30.08Paradiis…"
type textarea "Здравствуйте! 25-30.08 аквапарк и горки работают с 11 до 22. 25-30.08Paradiisi …"
type textarea "Tere! 25-30.08 veekeskus ja [GEOGRAPHIC_DATA] on avatud 11-22. 25-30.08.202Para…"
type textarea "Здравствуйте! 25-30.08 аквапарк и горки работают с 11 до 22. 25-30.08.20Paradii…"
type textarea "Tere! 25-30.08 veekeskus ja [GEOGRAPHIC_DATA] on avatud 11-22. 25-30.08.2025Par…"
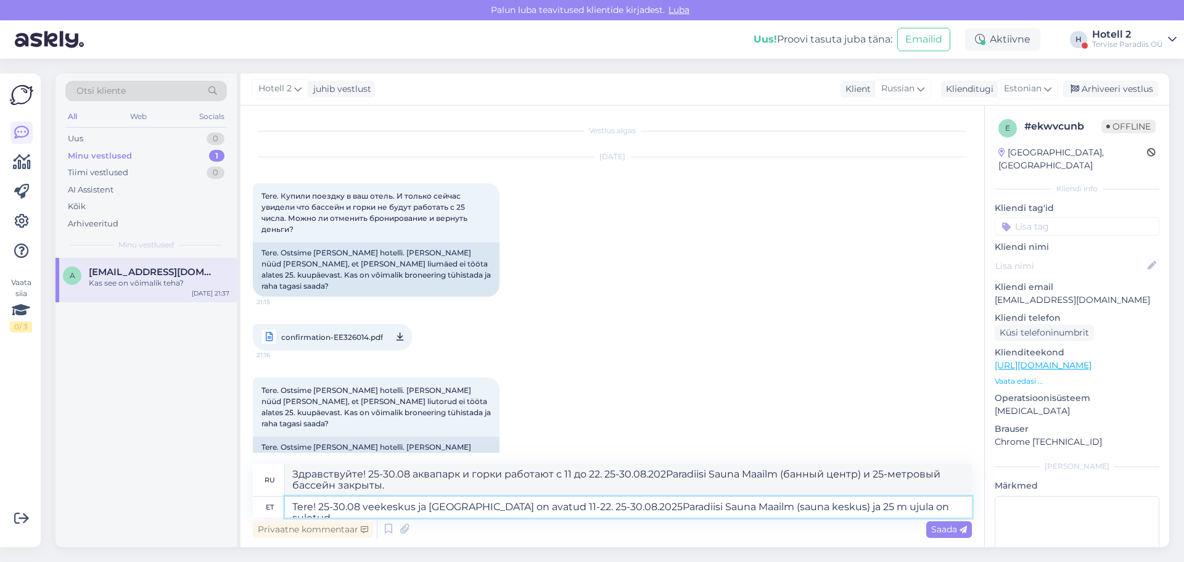
type textarea "Здравствуйте! 25-30.08 аквапарк и горки работают с 11 до 22. 25-30.08.2025Parad…"
type textarea "Tere! 25-30.08 veekeskus ja [GEOGRAPHIC_DATA] on avatud 11-22. 25-30.08.2025 Pa…"
type textarea "Здравствуйте! 25-30.08 аквапарк и горки работают с 11 до 22. 25-30.08.2025 Para…"
click at [549, 506] on textarea "Tere! 25-30.08 veekeskus ja [GEOGRAPHIC_DATA] on avatud 11-22. 25-30.08.2025 Pa…" at bounding box center [628, 506] width 687 height 21
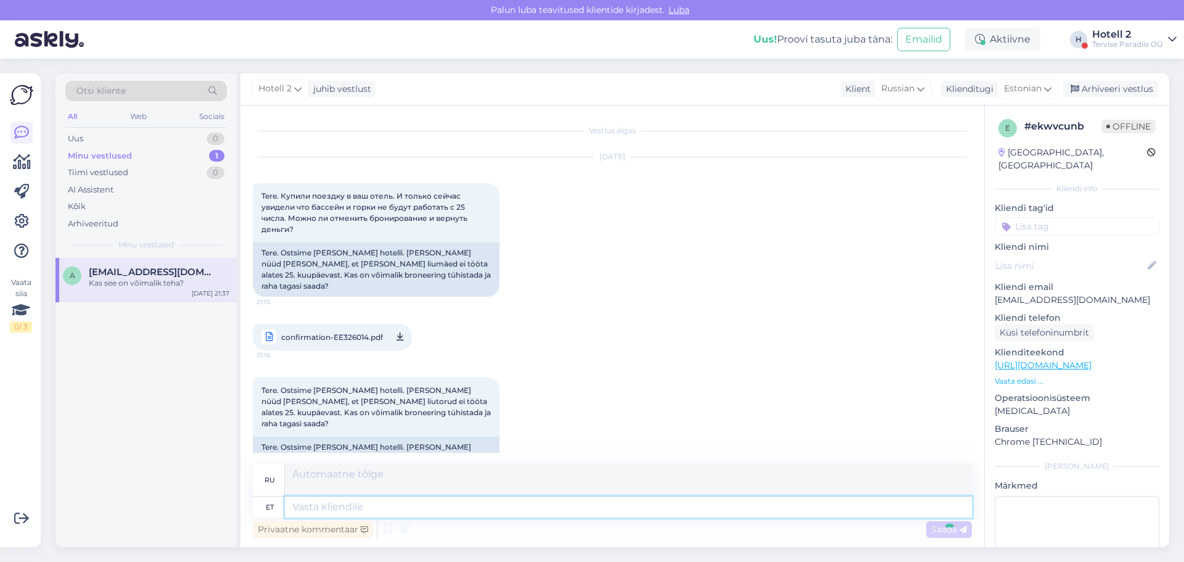
scroll to position [448, 0]
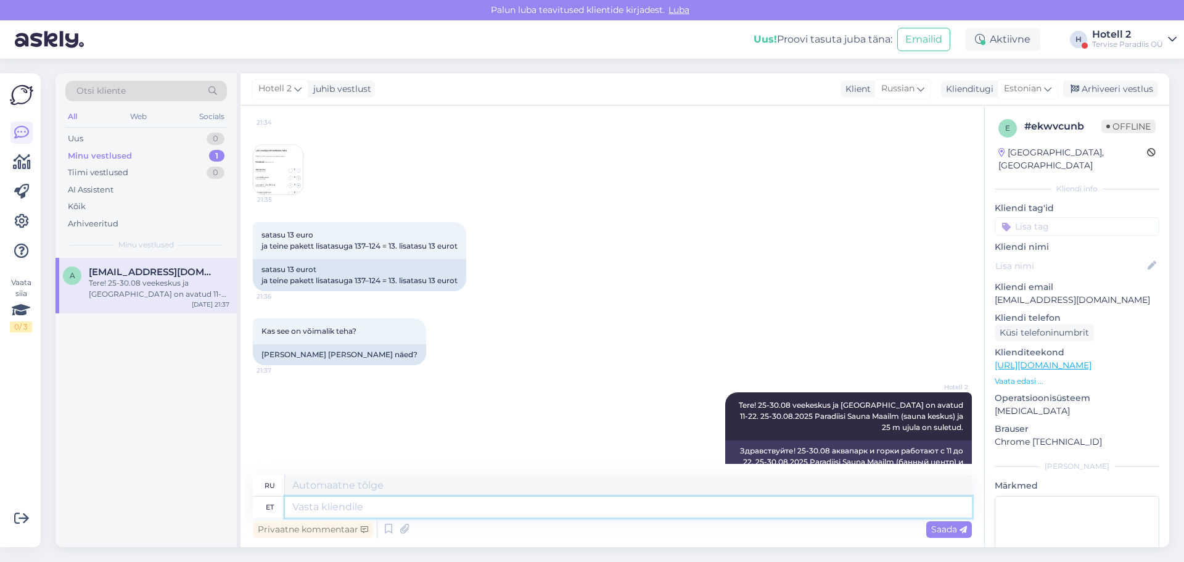
click at [372, 508] on textarea at bounding box center [628, 506] width 687 height 21
type textarea "Bro"
type textarea "Брат"
type textarea "B"
type textarea "Teie"
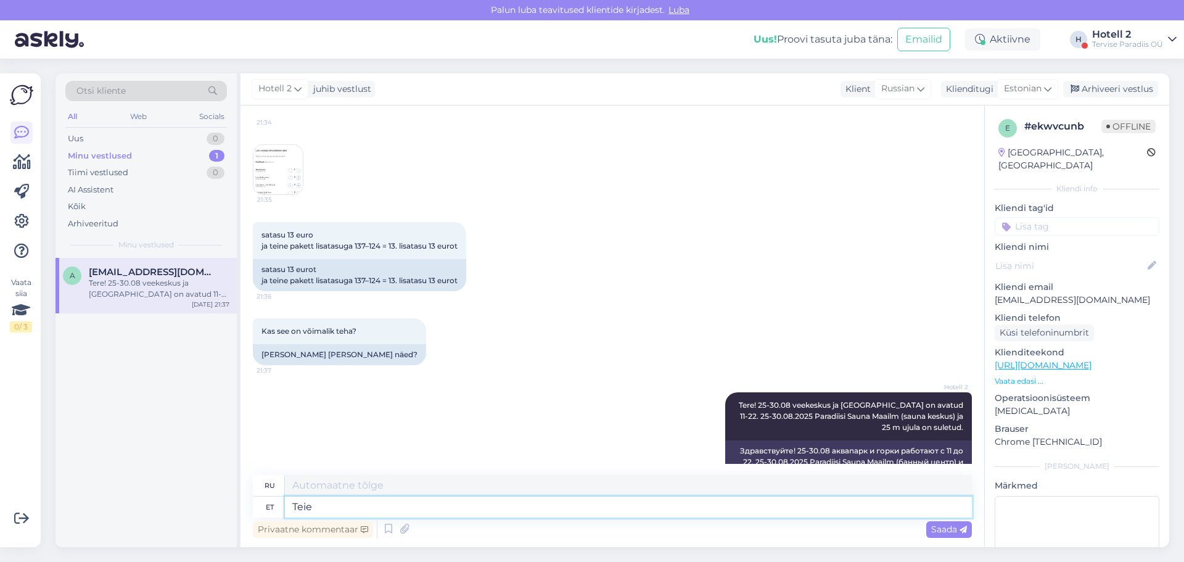
type textarea "Твой"
type textarea "Teie broneegingu"
type textarea "Ваше бронирование"
type textarea "Teie broneegingu saab"
type textarea "Ваше бронирование будет"
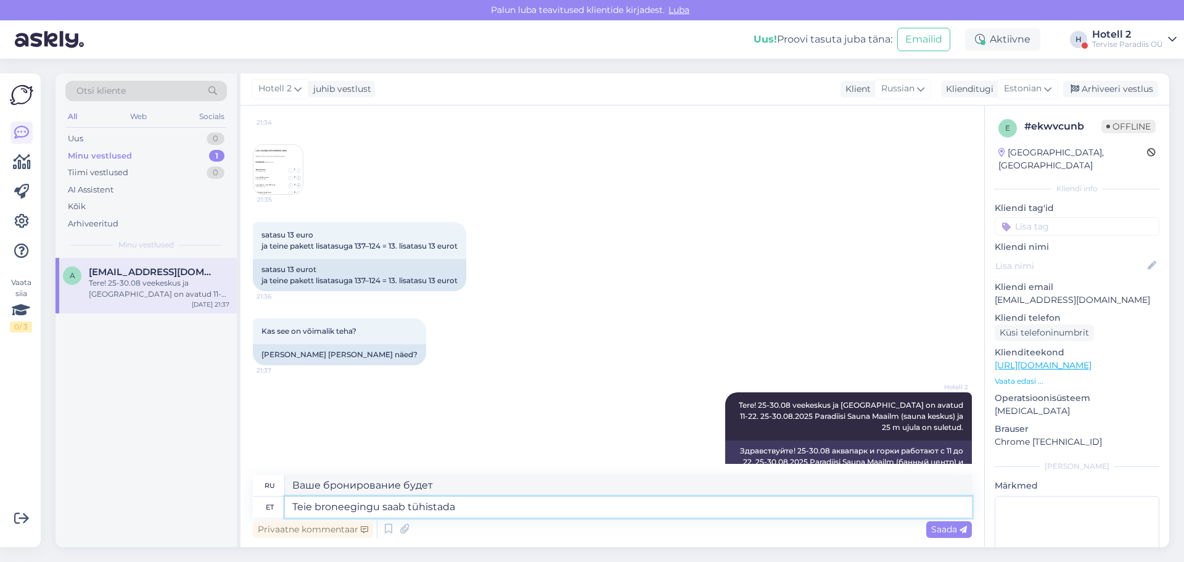
type textarea "Teie broneegingu saab tühistada"
type textarea "Ваше бронирование может быть отменено."
type textarea "Teie broneegingu saab tühistada või"
type textarea "Ваше бронирование может быть отменено или"
type textarea "Teie broneegingu saab tühistada või kuupäeva"
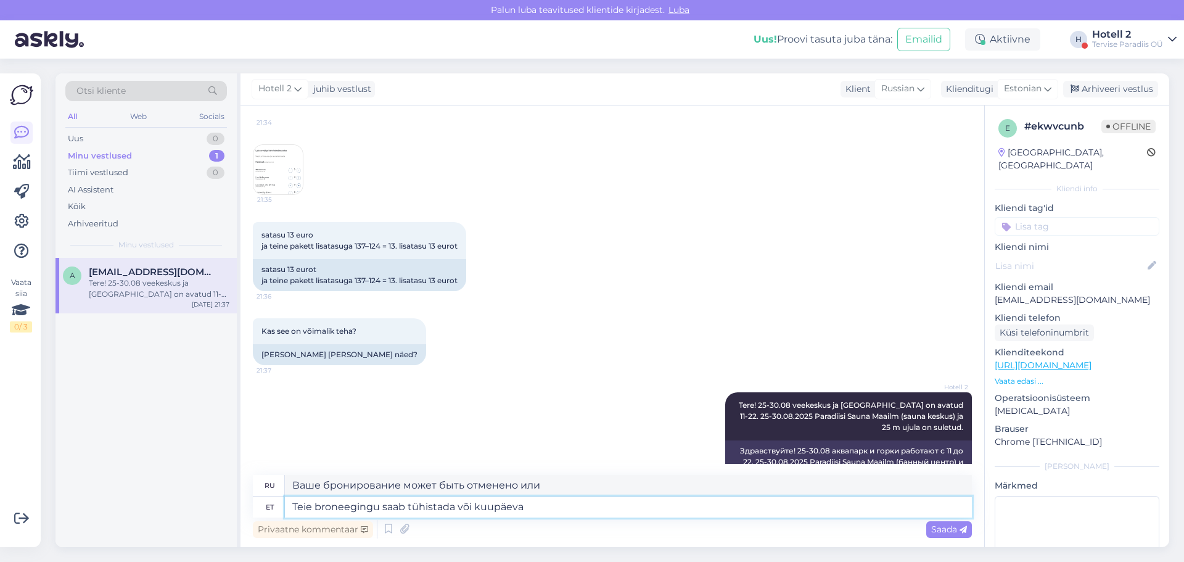
type textarea "Ваше бронирование может быть отменено или перенесено."
type textarea "Teie broneegingu saab tühistada või kuupäeva muuta"
type textarea "Ваше бронирование может быть отменено или дата может быть изменена."
type textarea "Teie broneegingu saab tühistada või kuupäeva muuta läb"
type textarea "Вы можете отменить бронирование или изменить дату на"
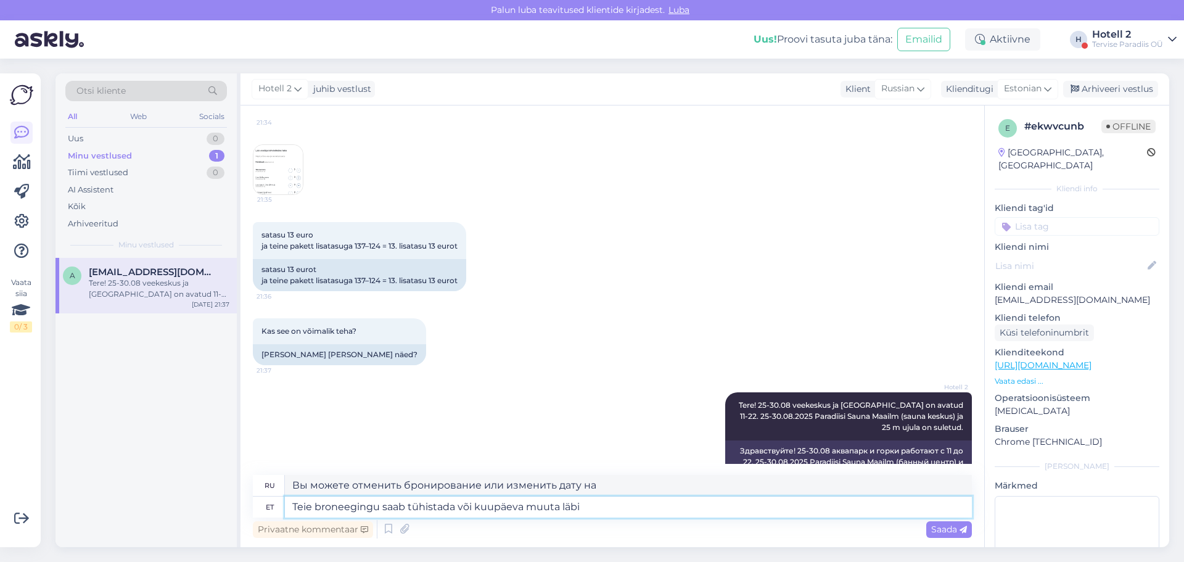
type textarea "Teie broneegingu saab tühistada või kuupäeva muuta läbi"
type textarea "Ваше бронирование может быть отменено или дата изменена через"
type textarea "Teie broneegingu saab tühistada või kuupäeva muuta läbi hookuspookuse"
type textarea "Ваше бронирование может быть отменено или дата изменена с помощью фокус-покуса."
type textarea "Teie broneegingu saab tühistada või kuupäeva muuta läbi hookuspookuse süsteemi."
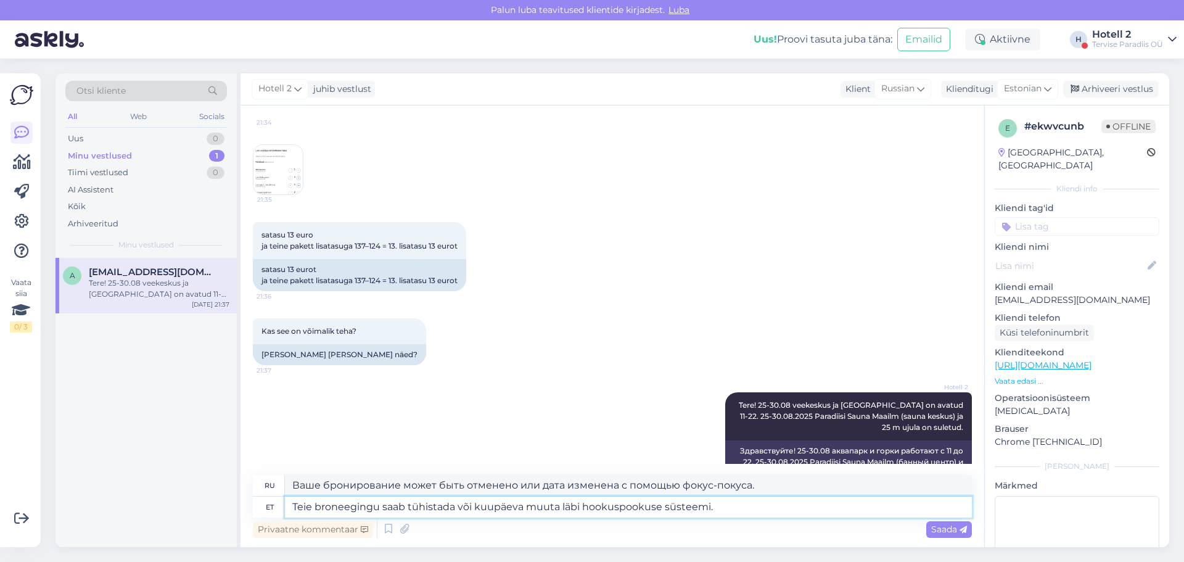
type textarea "Ваше бронирование может быть отменено или дата изменена через систему «фокус-по…"
type textarea "Teie broneegingu saab tühistada või kuupäeva muuta läbi hookuspookuse süsteemi."
click at [950, 530] on span "Saada" at bounding box center [949, 528] width 36 height 11
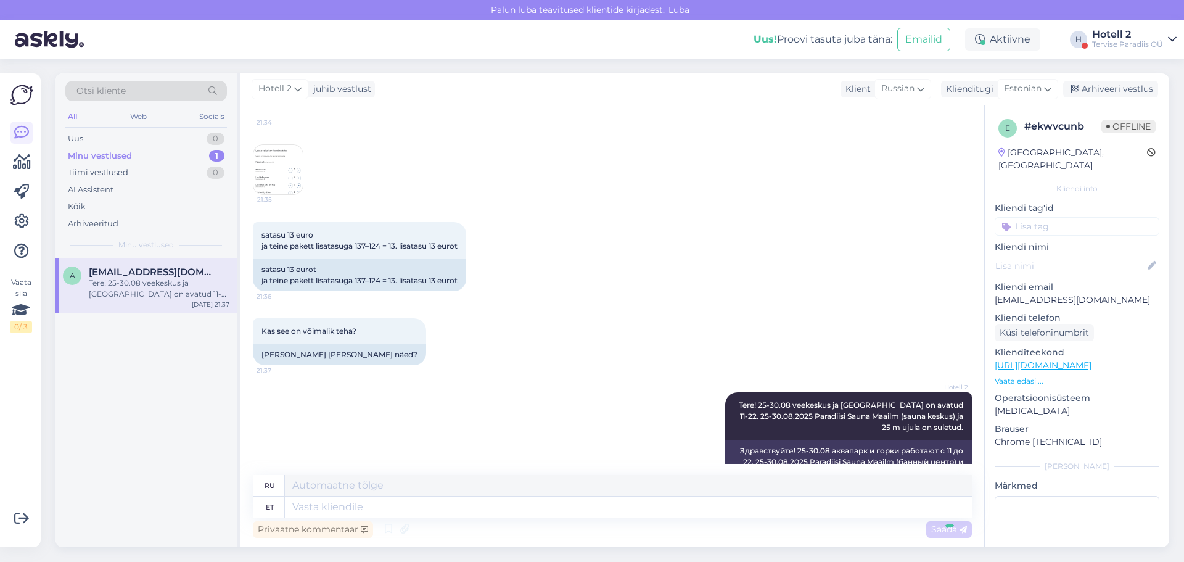
scroll to position [544, 0]
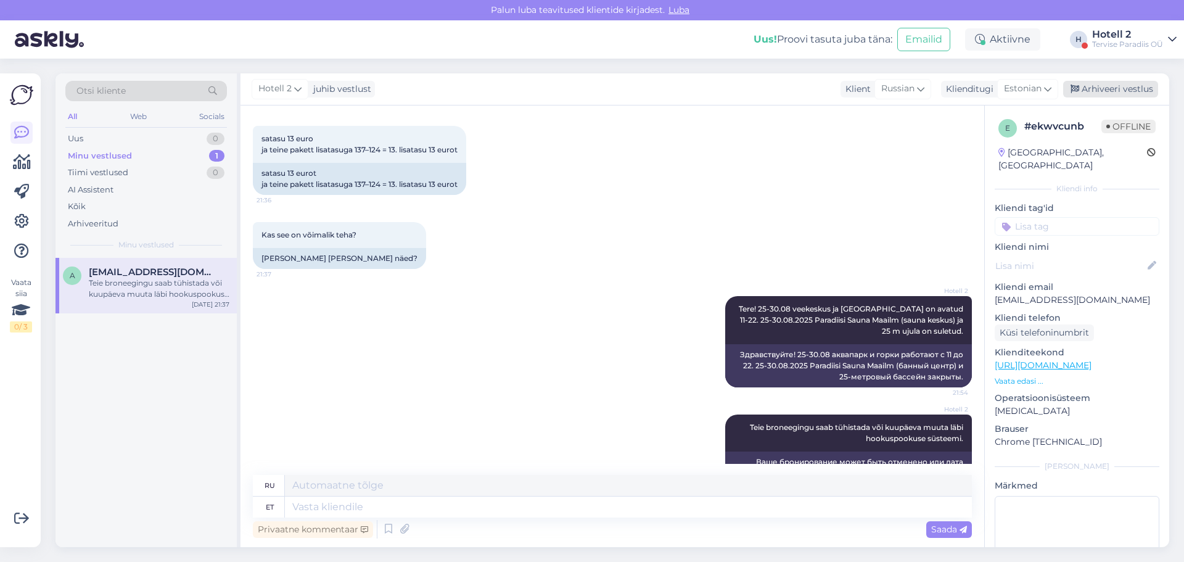
click at [1127, 87] on div "Arhiveeri vestlus" at bounding box center [1110, 89] width 95 height 17
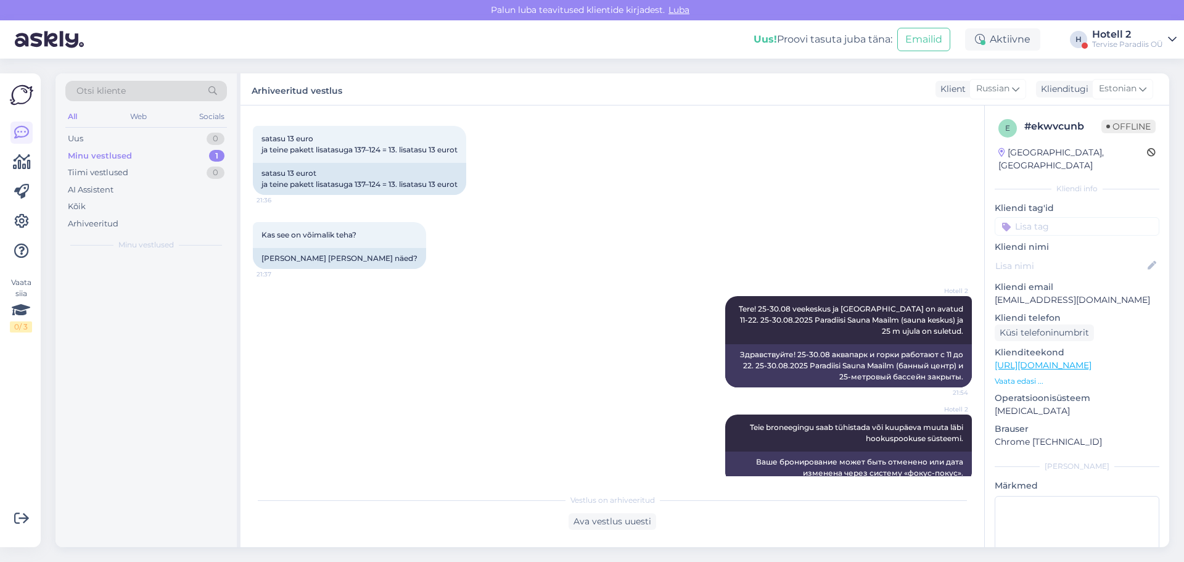
scroll to position [531, 0]
